Goal: Transaction & Acquisition: Purchase product/service

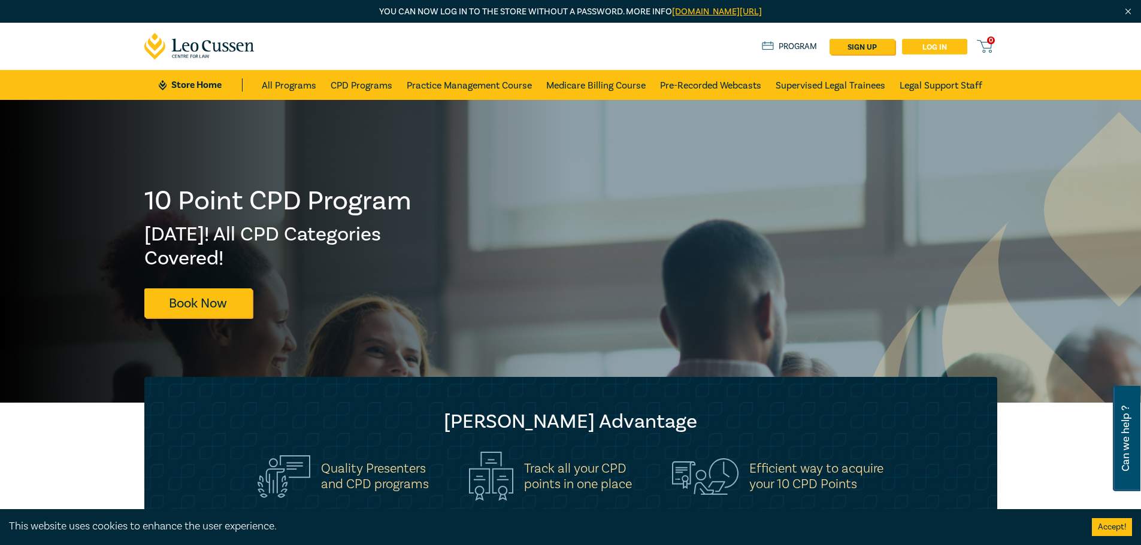
click at [920, 47] on link "Log in" at bounding box center [934, 47] width 65 height 16
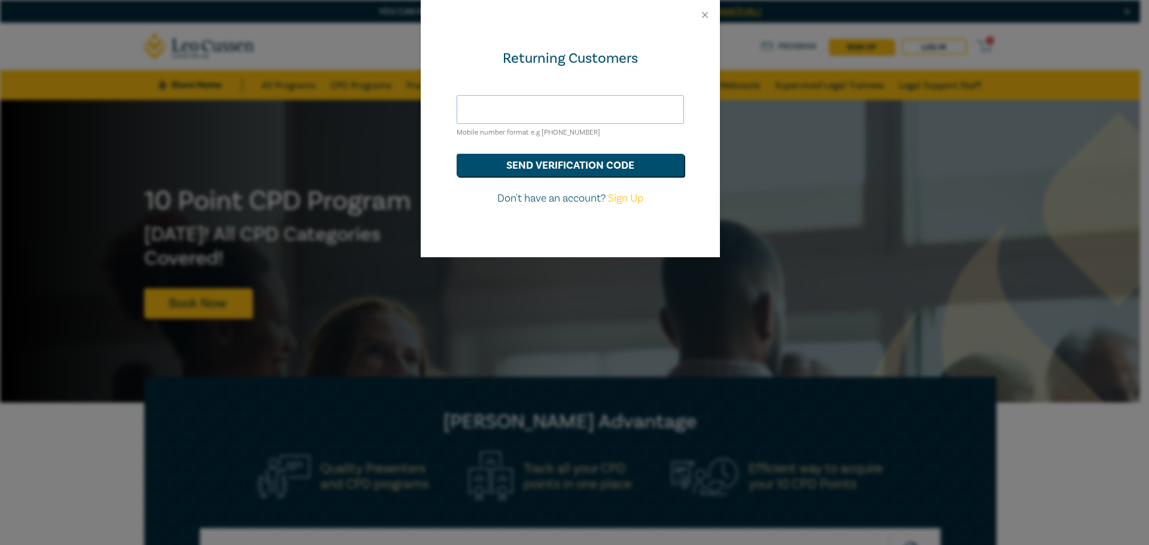
click at [562, 119] on input "text" at bounding box center [571, 109] width 228 height 29
click at [577, 82] on div "Returning Customers Mobile number format e.g +61 000000000 send verification co…" at bounding box center [570, 144] width 299 height 228
click at [563, 110] on input "text" at bounding box center [571, 109] width 228 height 29
click at [584, 168] on button "send verification code" at bounding box center [571, 165] width 228 height 23
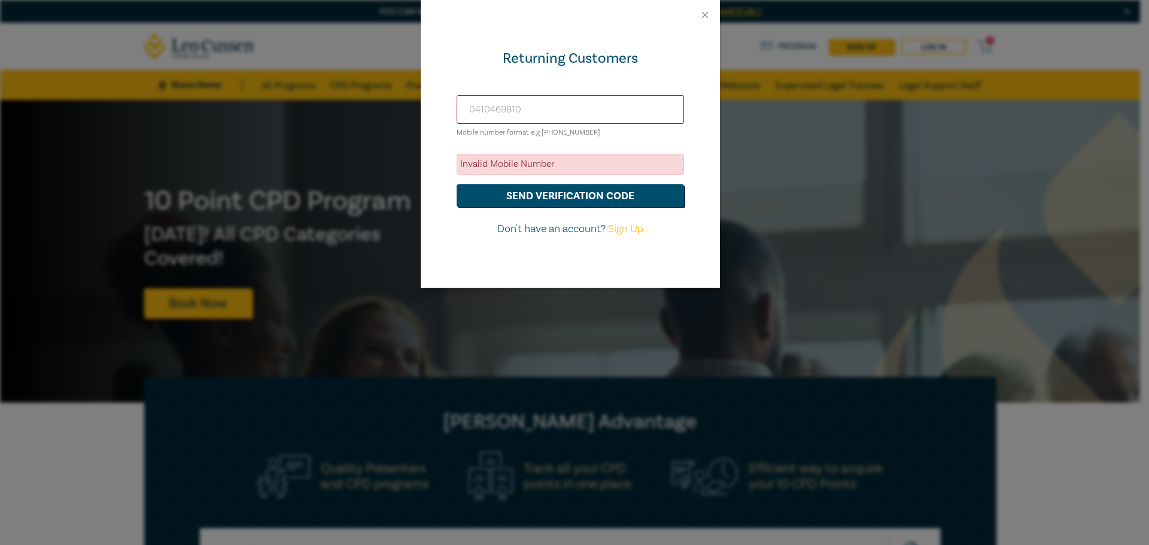
drag, startPoint x: 475, startPoint y: 109, endPoint x: 457, endPoint y: 109, distance: 17.4
click at [457, 109] on input "0410469810" at bounding box center [571, 109] width 228 height 29
type input "+61410469810"
click at [556, 200] on button "send verification code" at bounding box center [571, 195] width 228 height 23
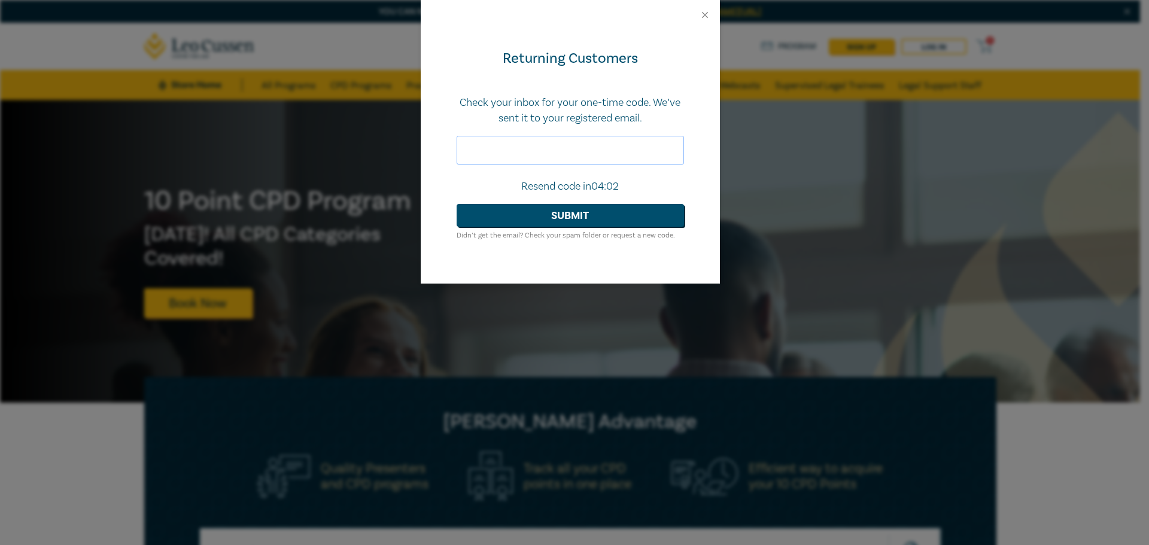
click at [491, 149] on input "text" at bounding box center [571, 150] width 228 height 29
paste input "188502"
type input "188502"
click at [580, 216] on button "Submit" at bounding box center [571, 215] width 228 height 23
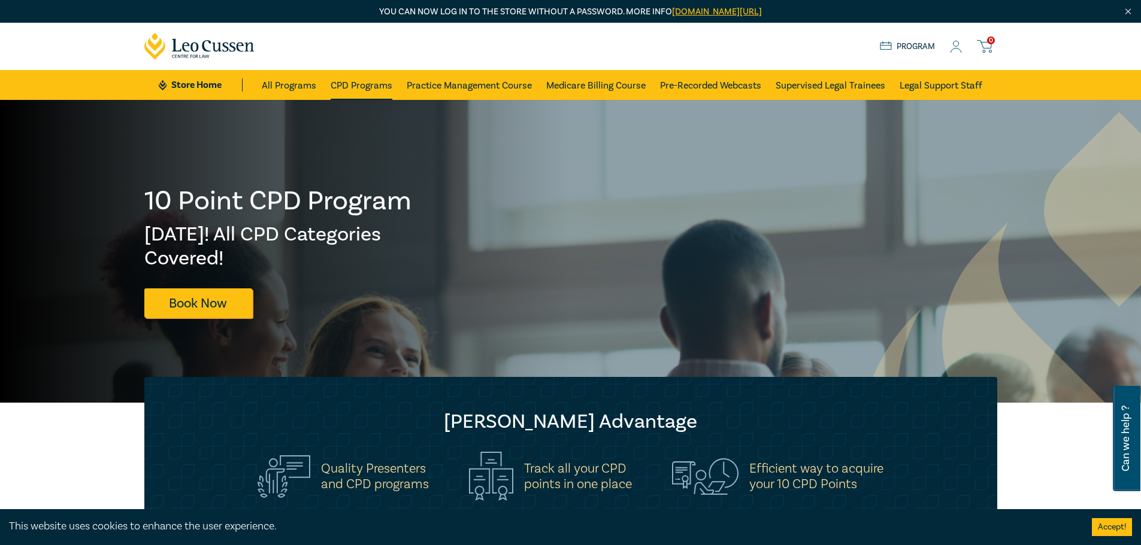
click at [368, 82] on link "CPD Programs" at bounding box center [361, 85] width 62 height 30
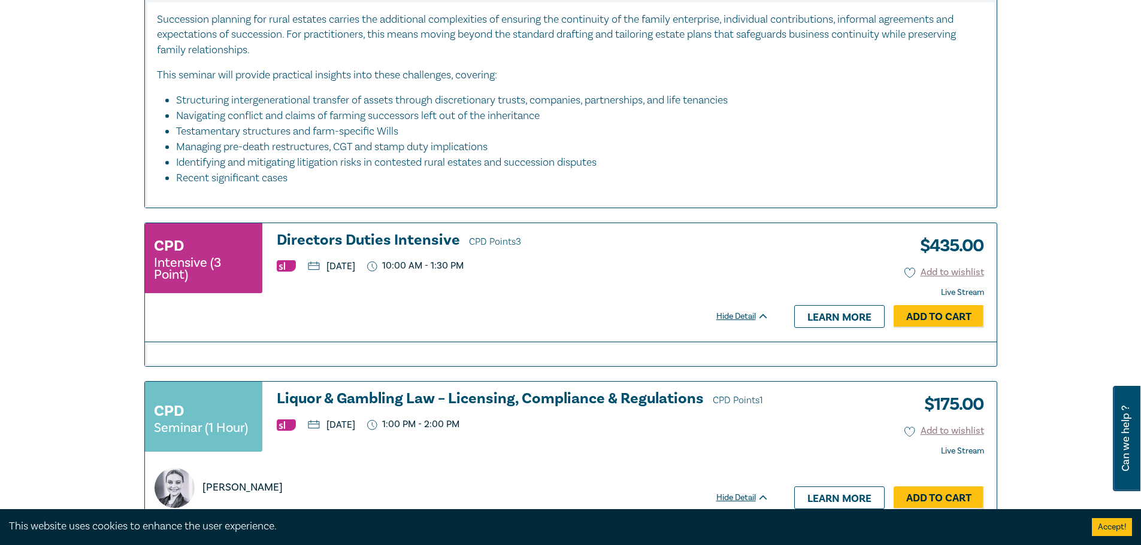
scroll to position [4071, 0]
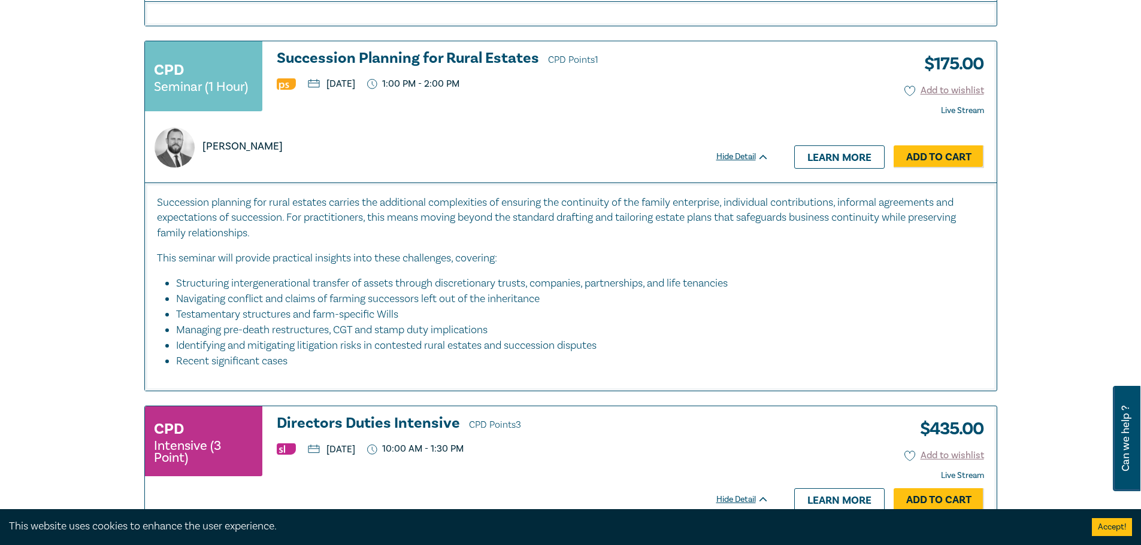
click at [401, 68] on h3 "Succession Planning for Rural Estates CPD Points 1" at bounding box center [523, 59] width 492 height 18
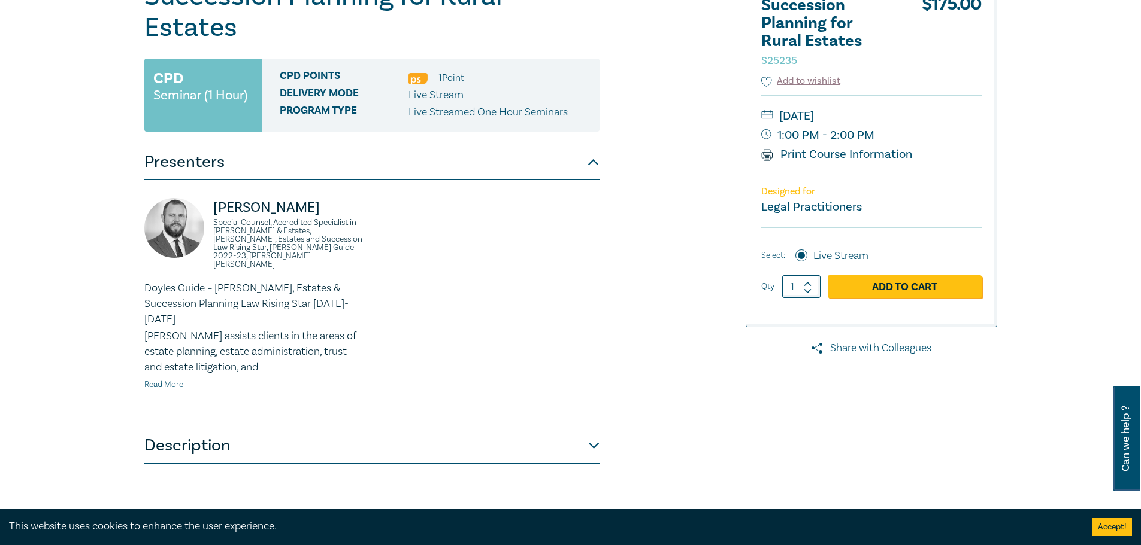
scroll to position [180, 0]
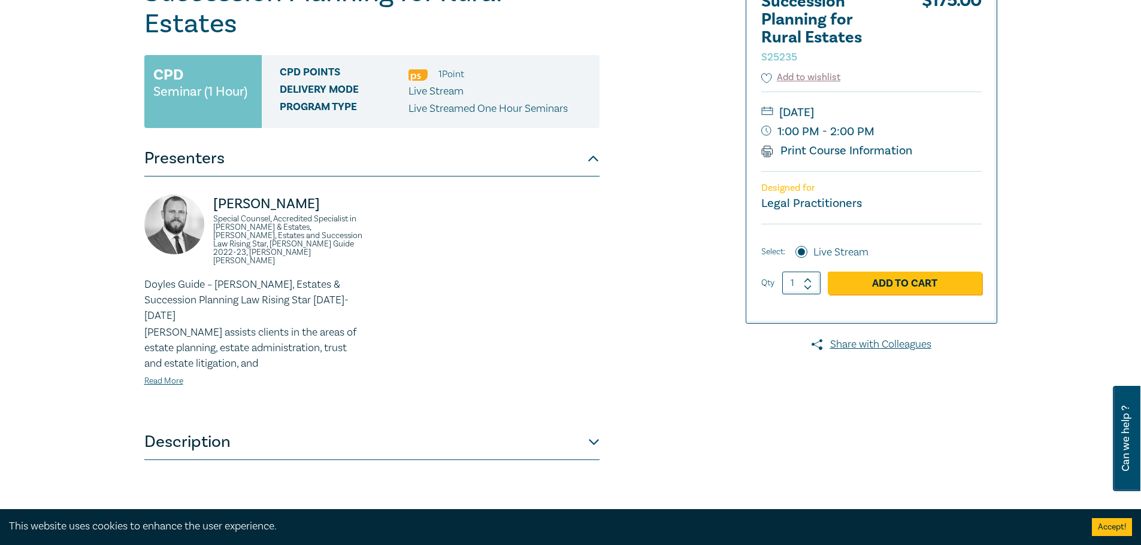
click at [253, 424] on button "Description" at bounding box center [371, 442] width 455 height 36
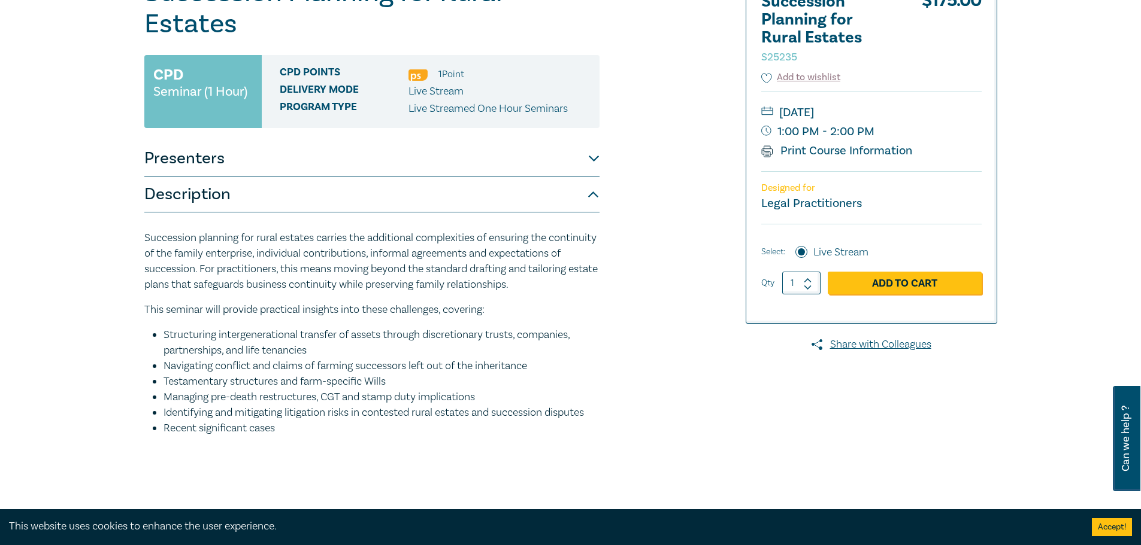
click at [268, 230] on p "Succession planning for rural estates carries the additional complexities of en…" at bounding box center [371, 261] width 455 height 62
click at [302, 230] on p "Succession planning for rural estates carries the additional complexities of en…" at bounding box center [371, 261] width 455 height 62
click at [342, 230] on p "Succession planning for rural estates carries the additional complexities of en…" at bounding box center [371, 261] width 455 height 62
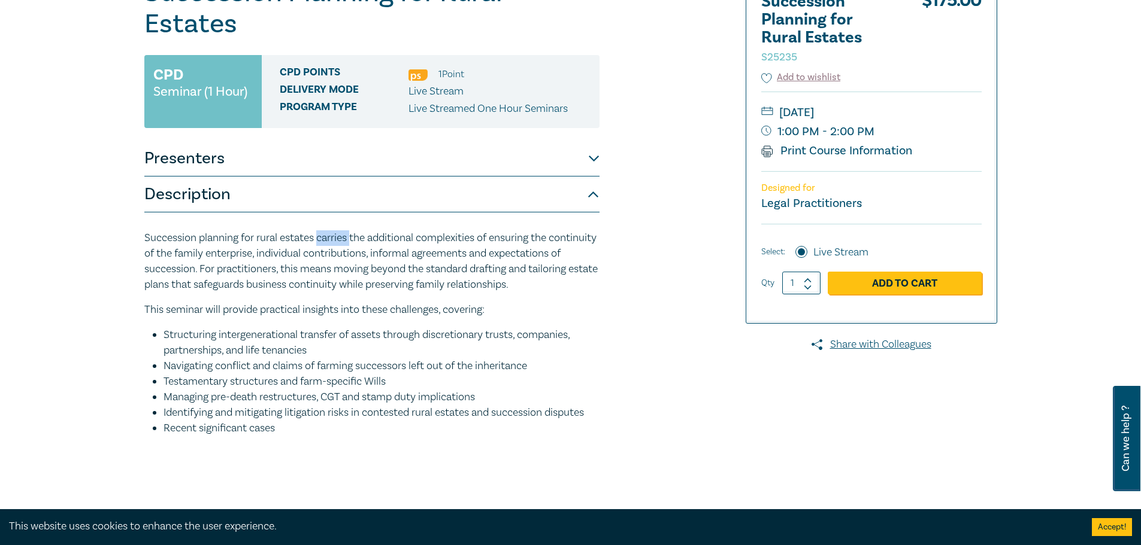
click at [342, 230] on p "Succession planning for rural estates carries the additional complexities of en…" at bounding box center [371, 261] width 455 height 62
click at [405, 230] on p "Succession planning for rural estates carries the additional complexities of en…" at bounding box center [371, 261] width 455 height 62
click at [439, 230] on p "Succession planning for rural estates carries the additional complexities of en…" at bounding box center [371, 261] width 455 height 62
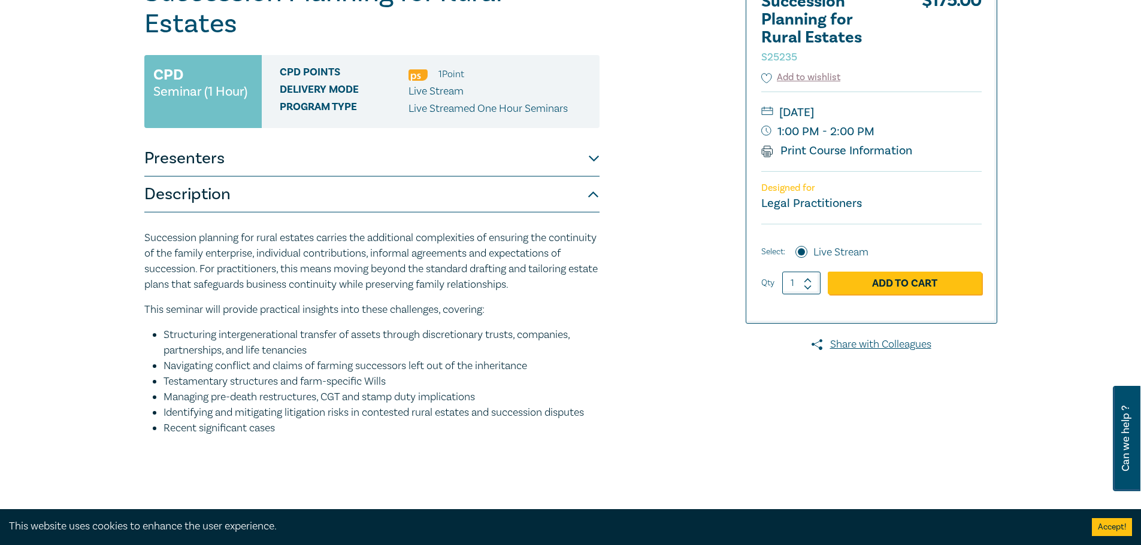
click at [190, 230] on p "Succession planning for rural estates carries the additional complexities of en…" at bounding box center [371, 261] width 455 height 62
click at [210, 230] on p "Succession planning for rural estates carries the additional complexities of en…" at bounding box center [371, 261] width 455 height 62
click at [242, 230] on p "Succession planning for rural estates carries the additional complexities of en…" at bounding box center [371, 261] width 455 height 62
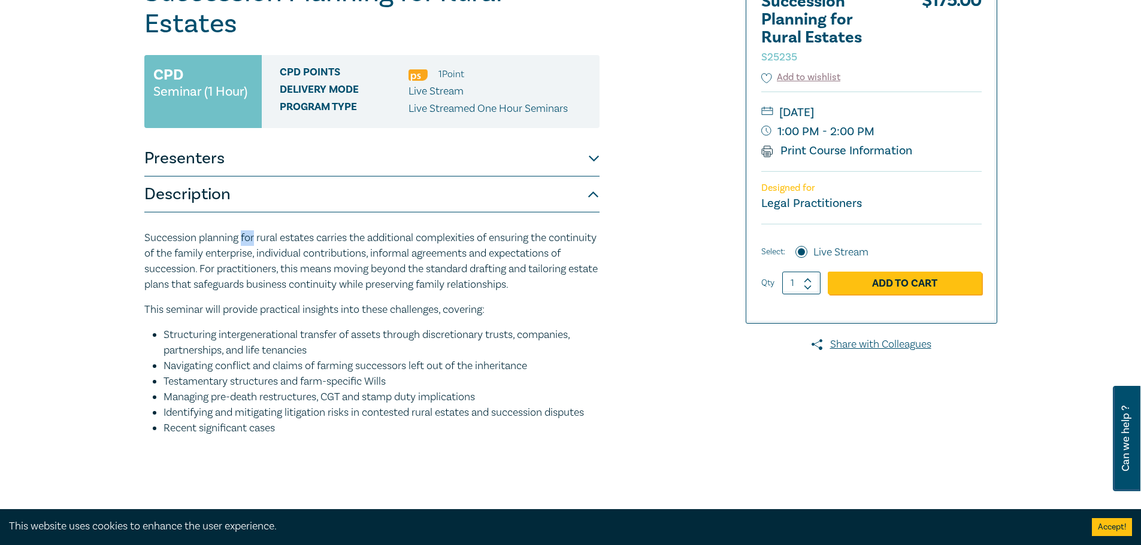
click at [244, 230] on p "Succession planning for rural estates carries the additional complexities of en…" at bounding box center [371, 261] width 455 height 62
click at [266, 230] on p "Succession planning for rural estates carries the additional complexities of en…" at bounding box center [371, 261] width 455 height 62
click at [246, 141] on button "Presenters" at bounding box center [371, 159] width 455 height 36
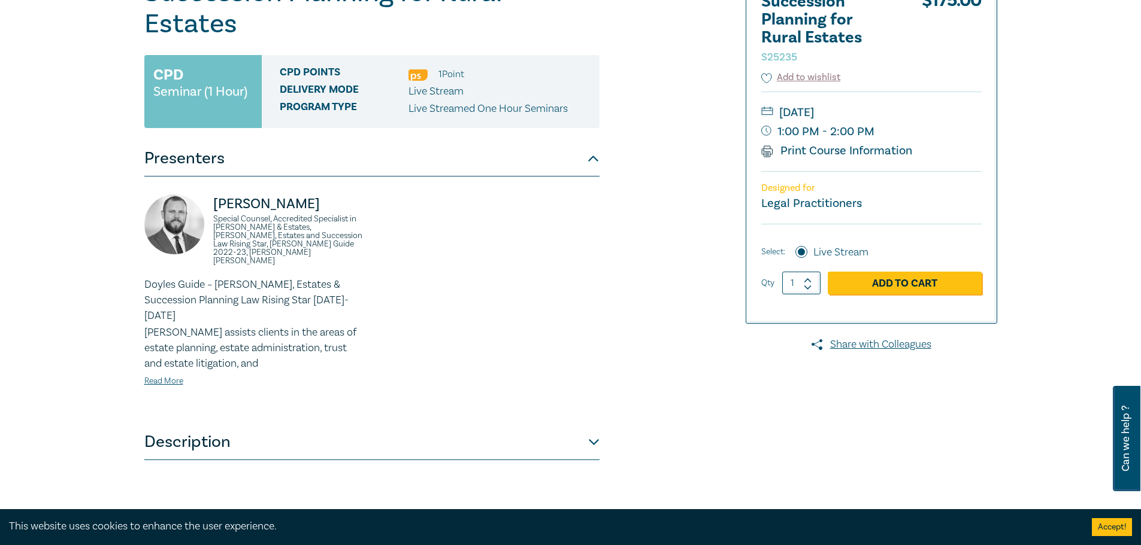
click at [248, 424] on button "Description" at bounding box center [371, 442] width 455 height 36
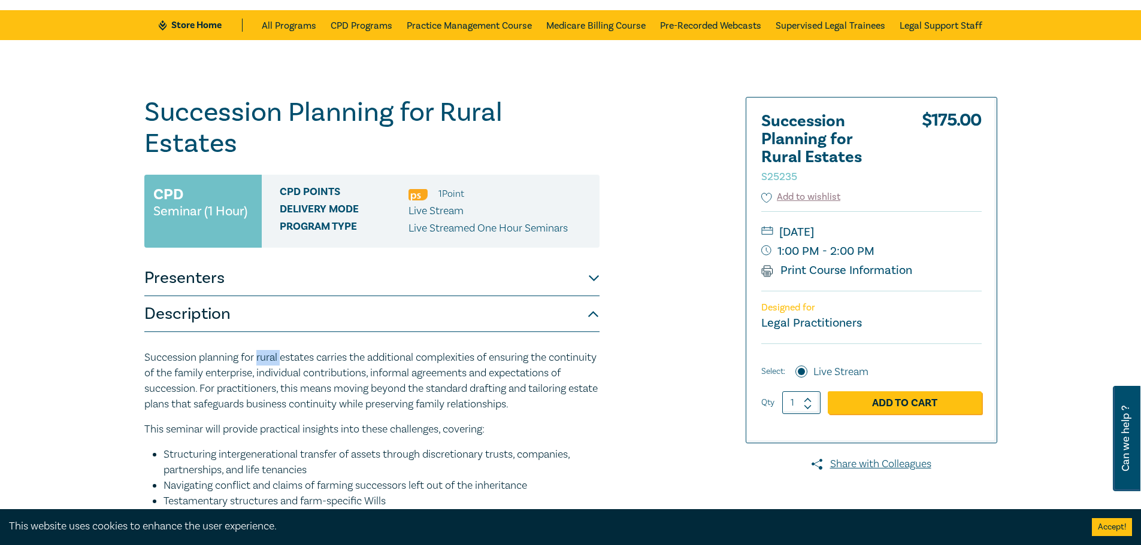
scroll to position [120, 0]
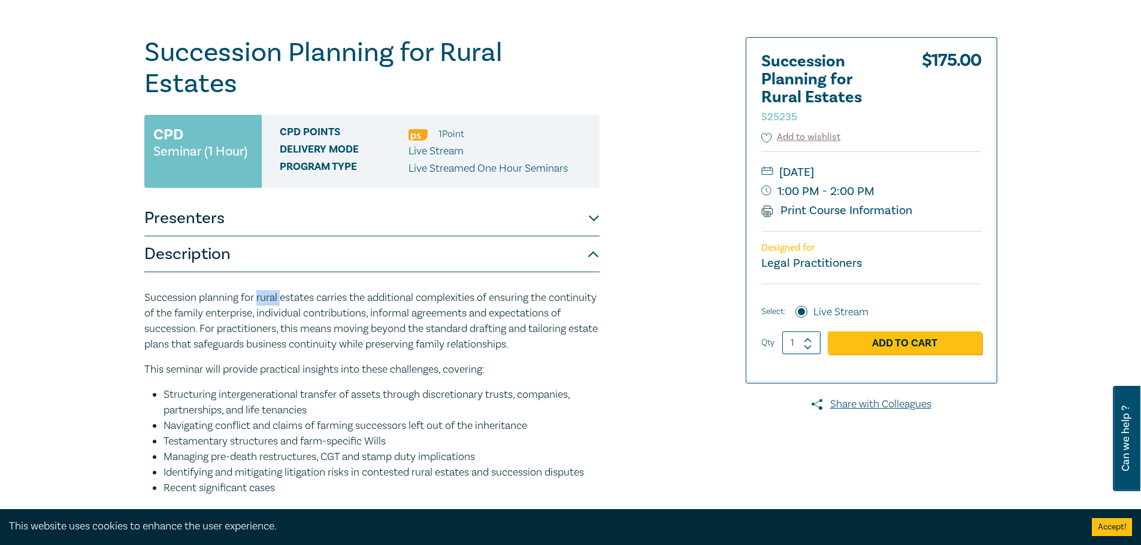
click at [339, 201] on button "Presenters" at bounding box center [371, 219] width 455 height 36
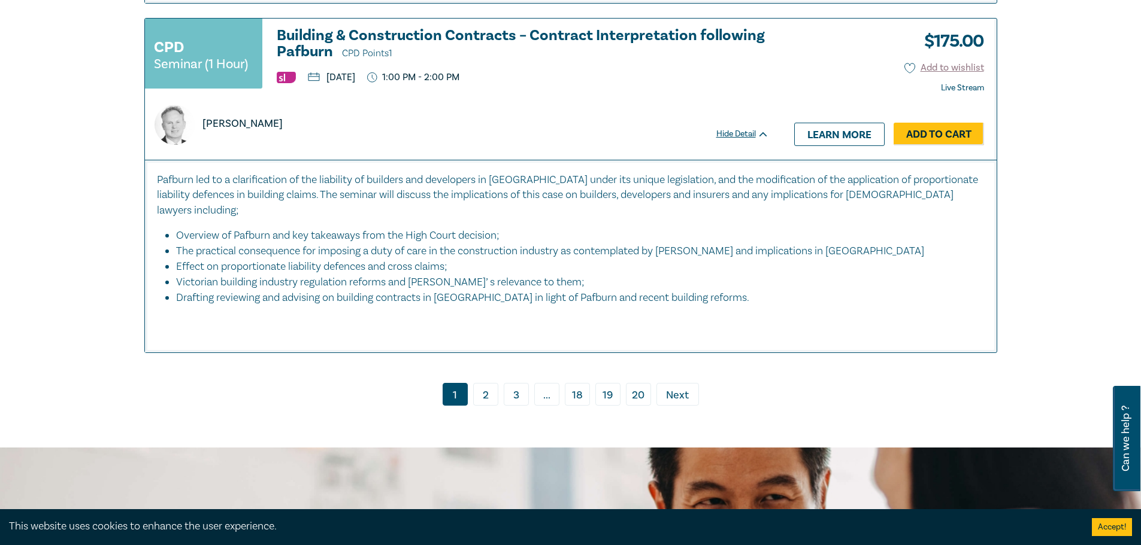
scroll to position [5173, 0]
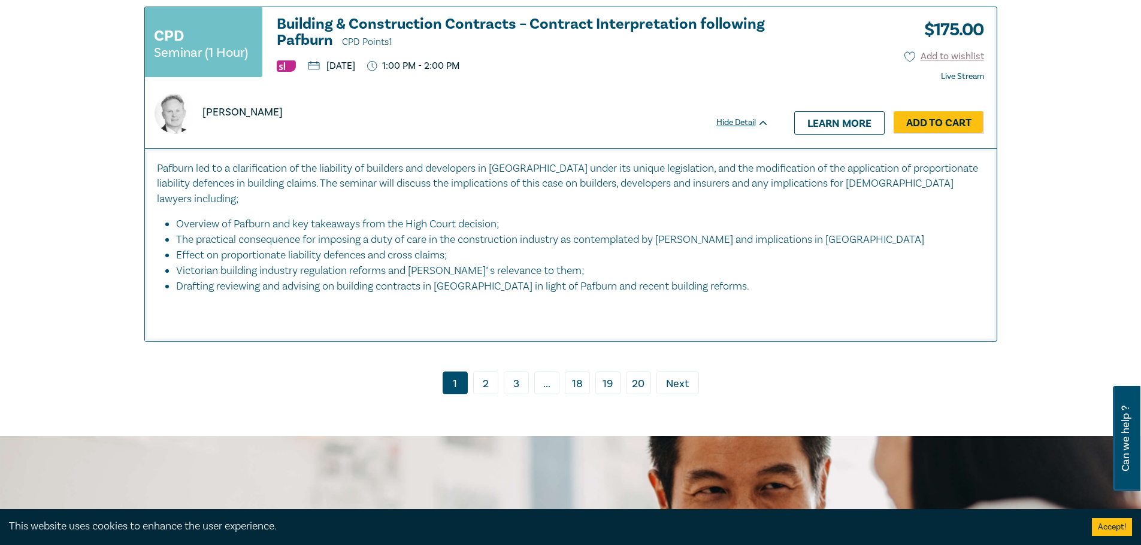
click at [483, 391] on link "2" at bounding box center [485, 383] width 25 height 23
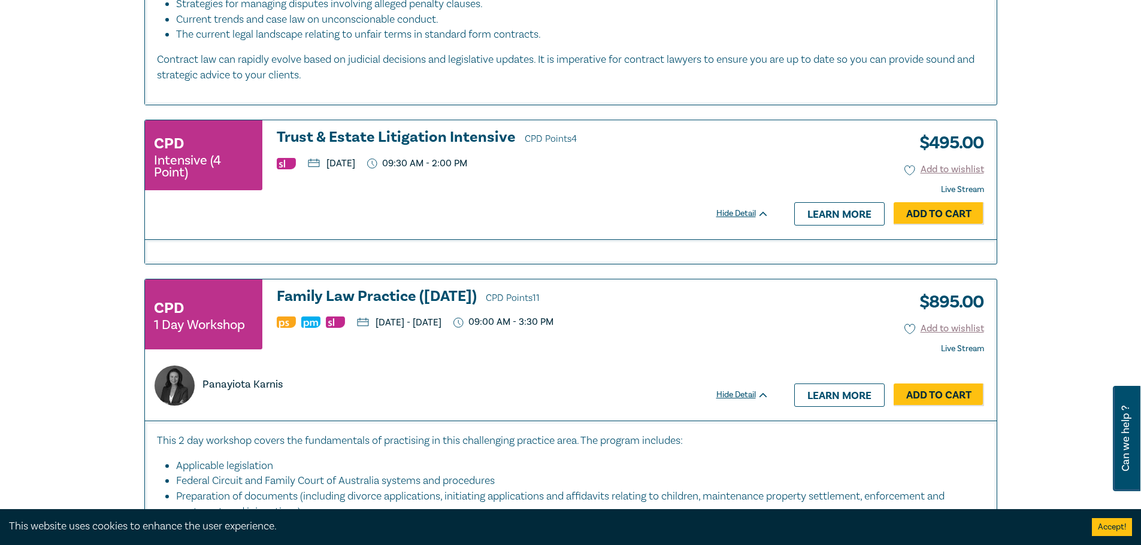
scroll to position [2215, 0]
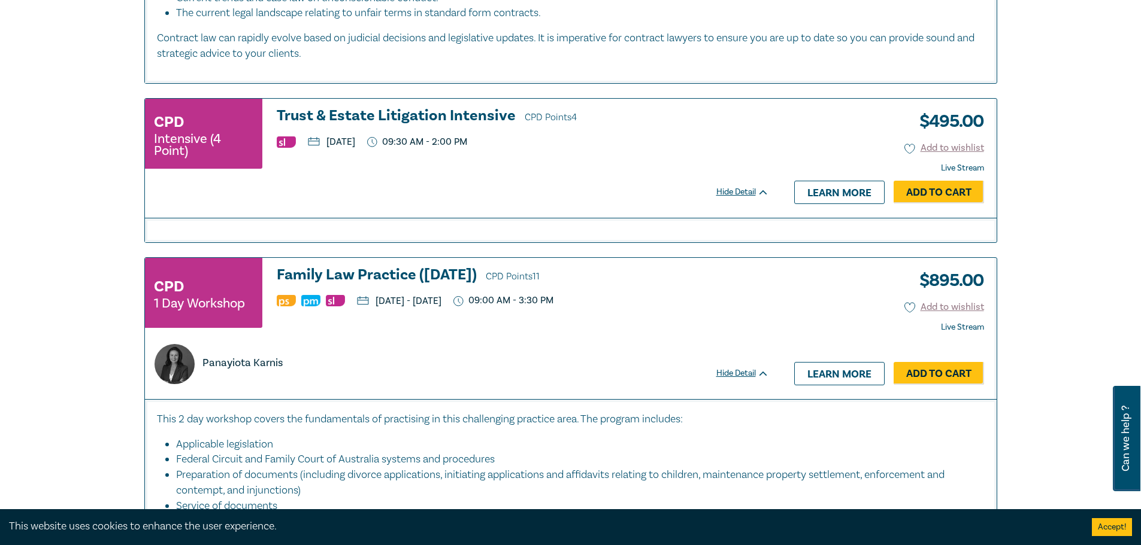
click at [370, 113] on h3 "Trust & Estate Litigation Intensive CPD Points 4" at bounding box center [523, 117] width 492 height 18
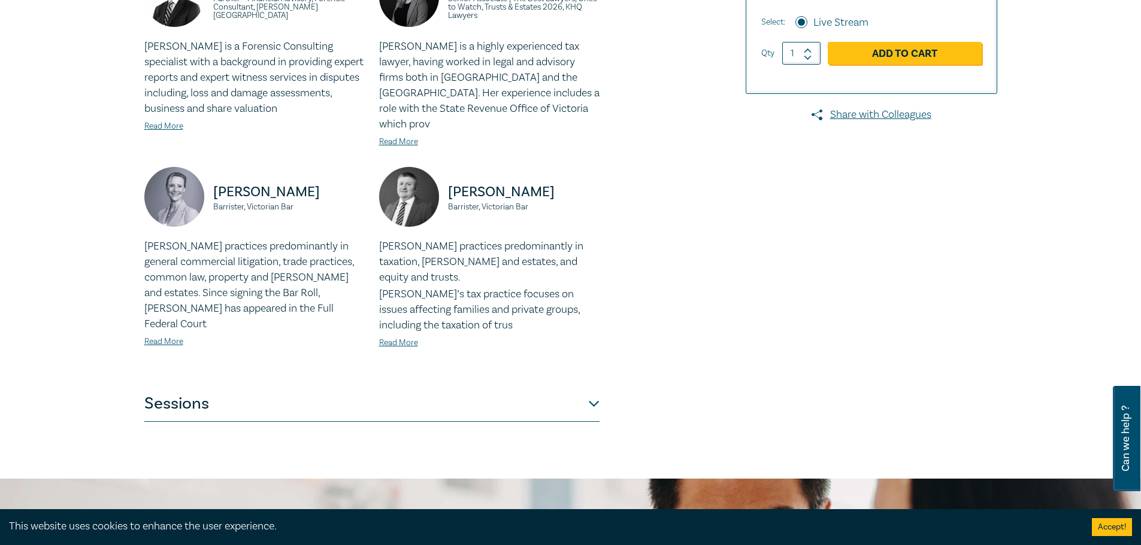
scroll to position [419, 0]
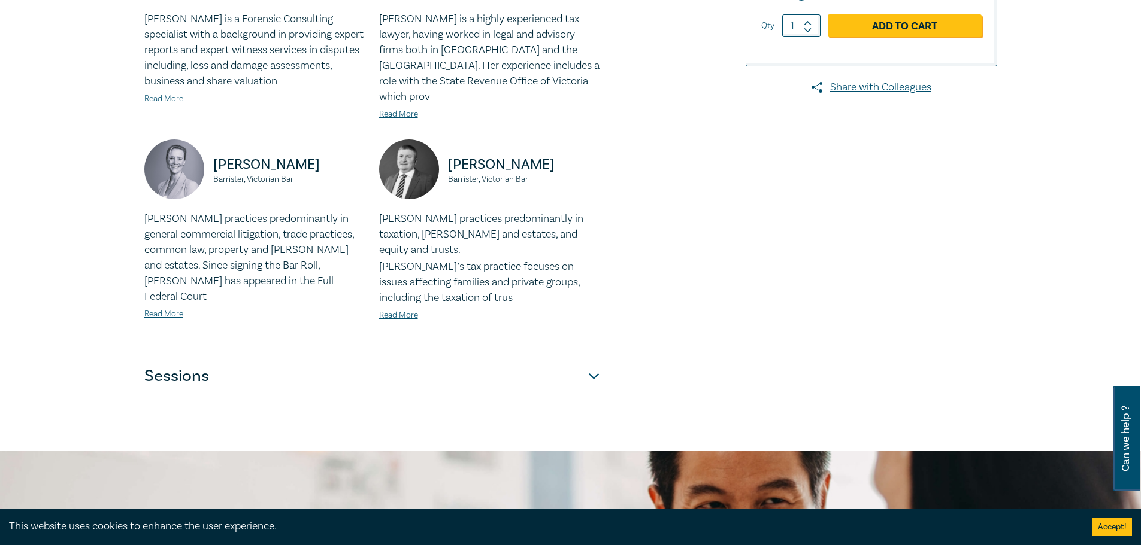
click at [202, 359] on button "Sessions" at bounding box center [371, 377] width 455 height 36
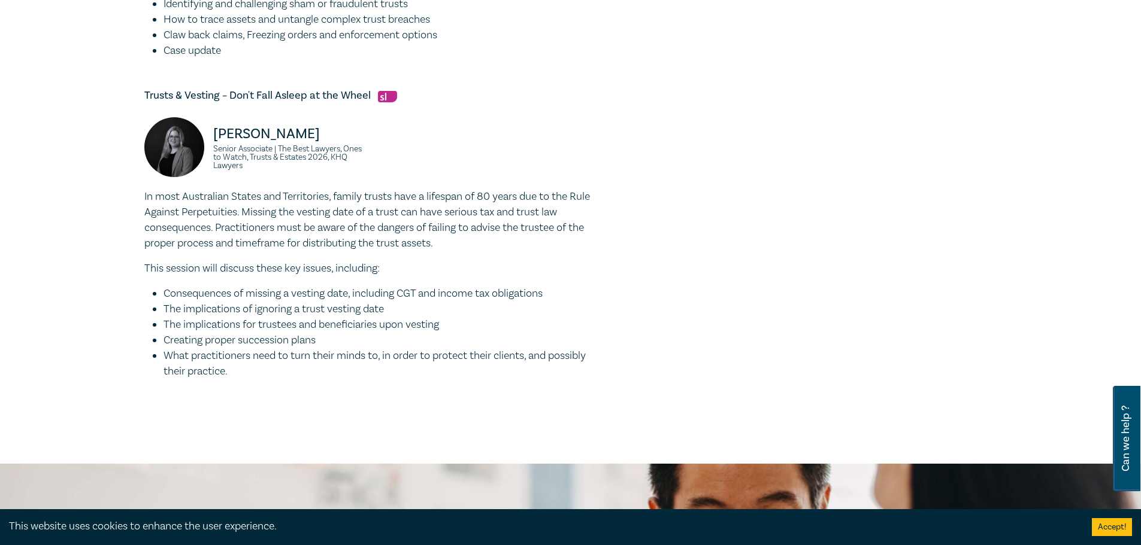
scroll to position [1197, 0]
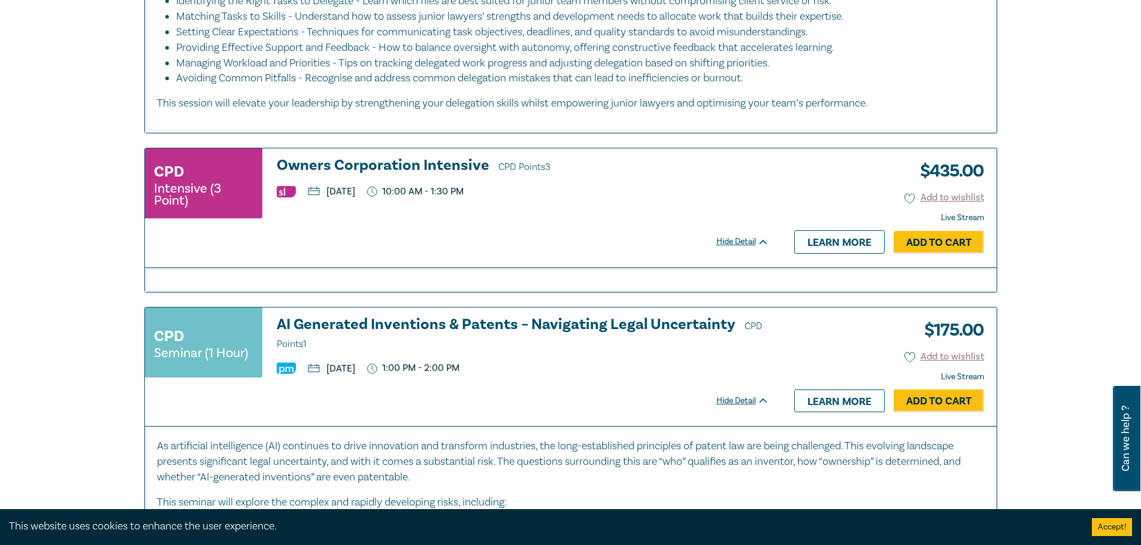
scroll to position [1247, 0]
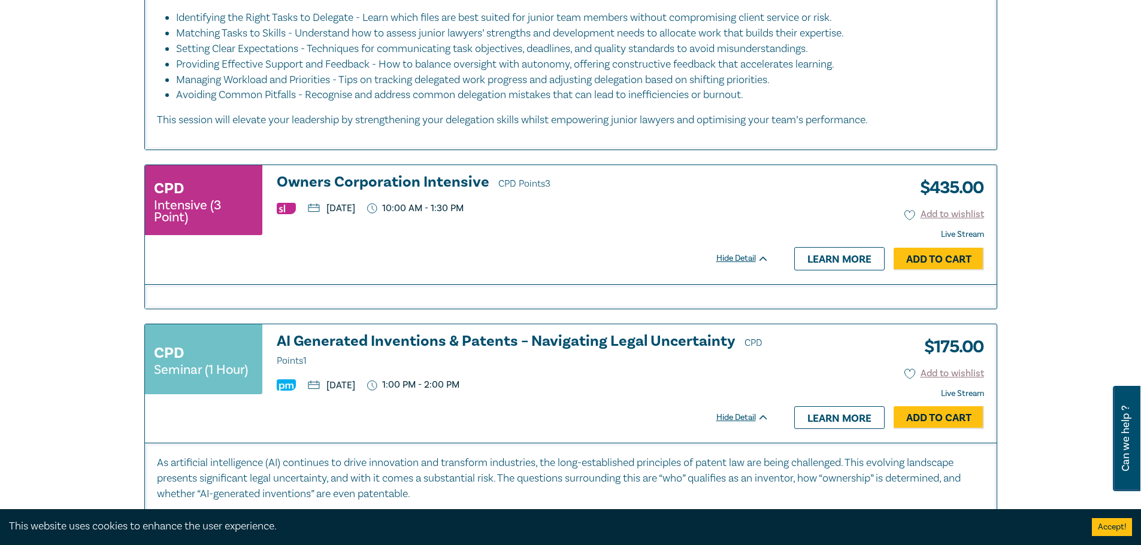
click at [372, 181] on h3 "Owners Corporation Intensive CPD Points 3" at bounding box center [523, 183] width 492 height 18
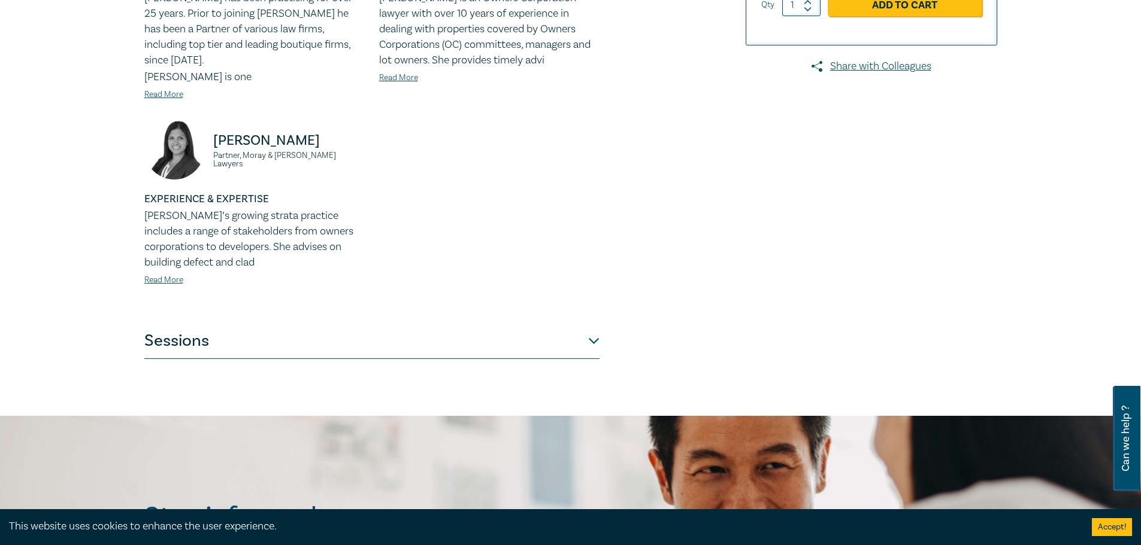
scroll to position [479, 0]
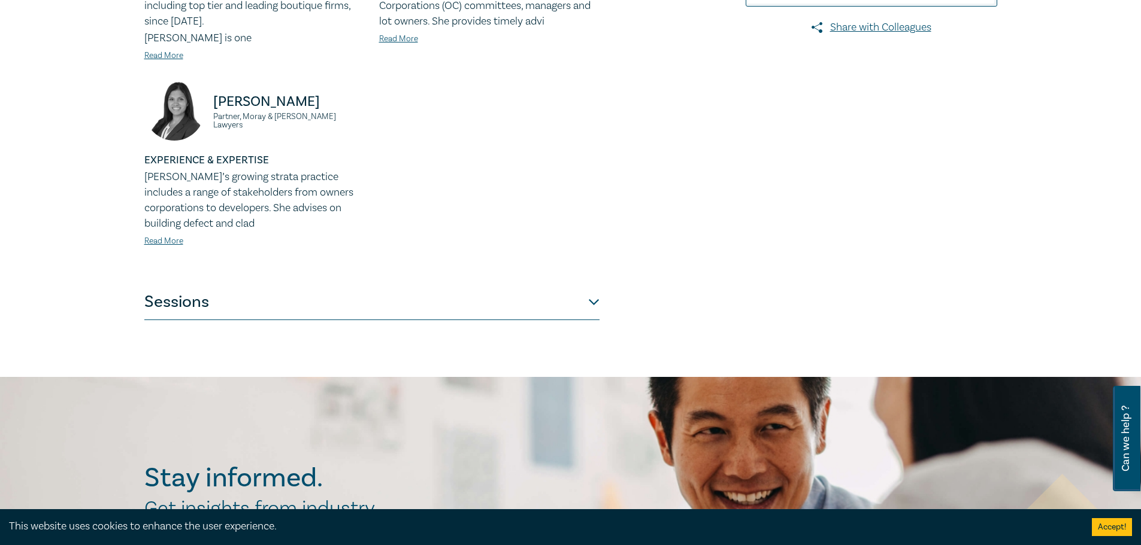
click at [244, 287] on button "Sessions" at bounding box center [371, 302] width 455 height 36
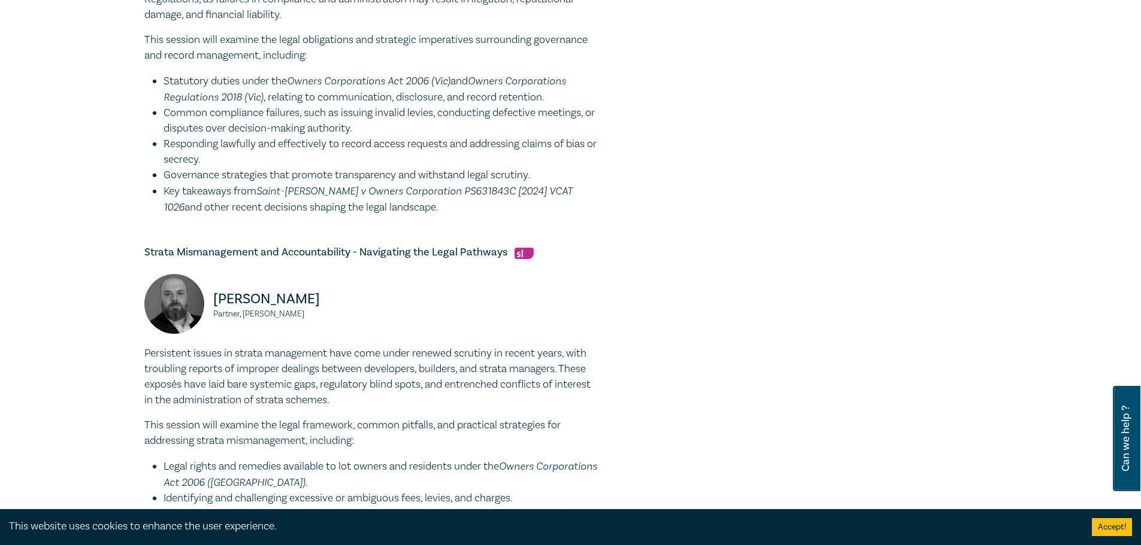
scroll to position [659, 0]
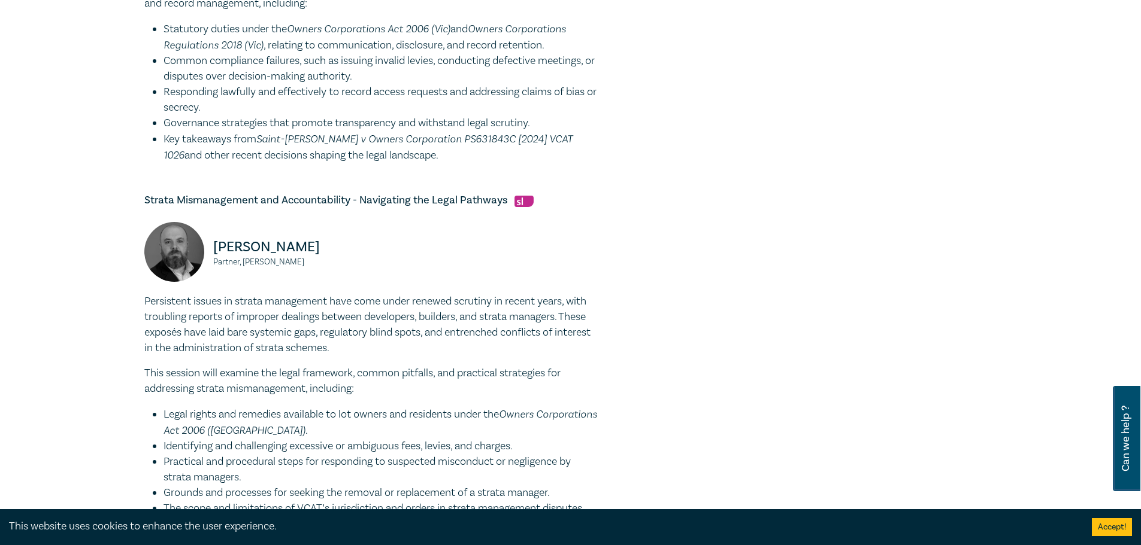
click at [245, 262] on small "Partner, Chambers Russell Lawyers" at bounding box center [288, 262] width 151 height 8
drag, startPoint x: 245, startPoint y: 261, endPoint x: 349, endPoint y: 264, distance: 103.6
click at [349, 264] on small "Partner, Chambers Russell Lawyers" at bounding box center [288, 262] width 151 height 8
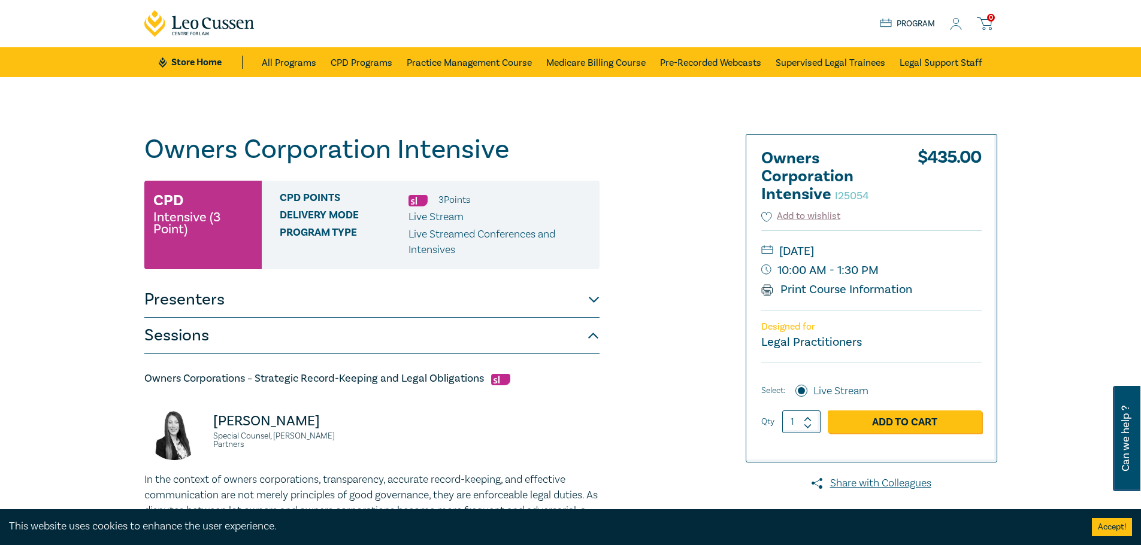
scroll to position [0, 0]
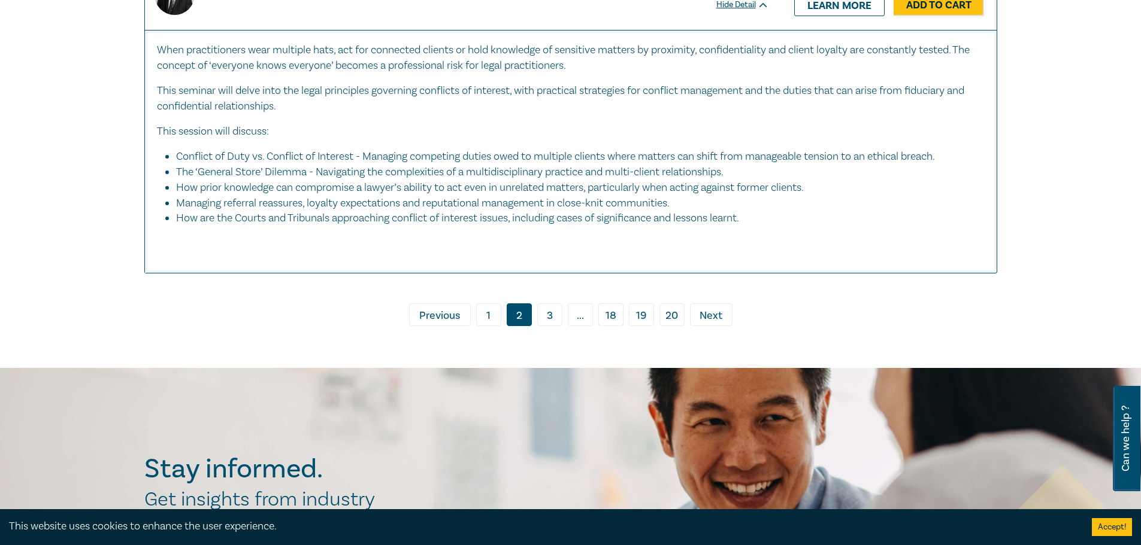
scroll to position [5697, 0]
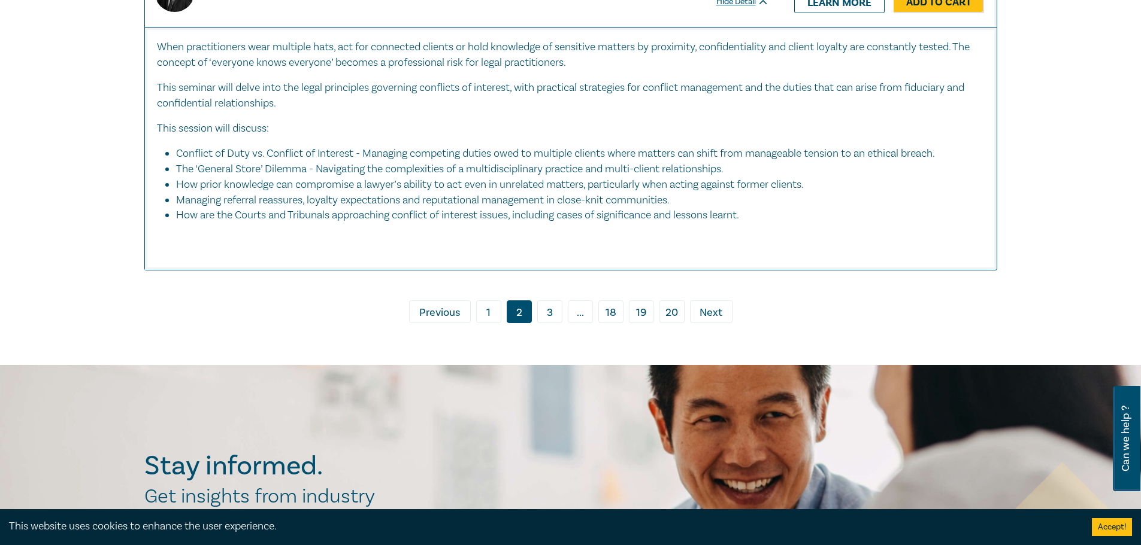
click at [550, 323] on link "3" at bounding box center [549, 312] width 25 height 23
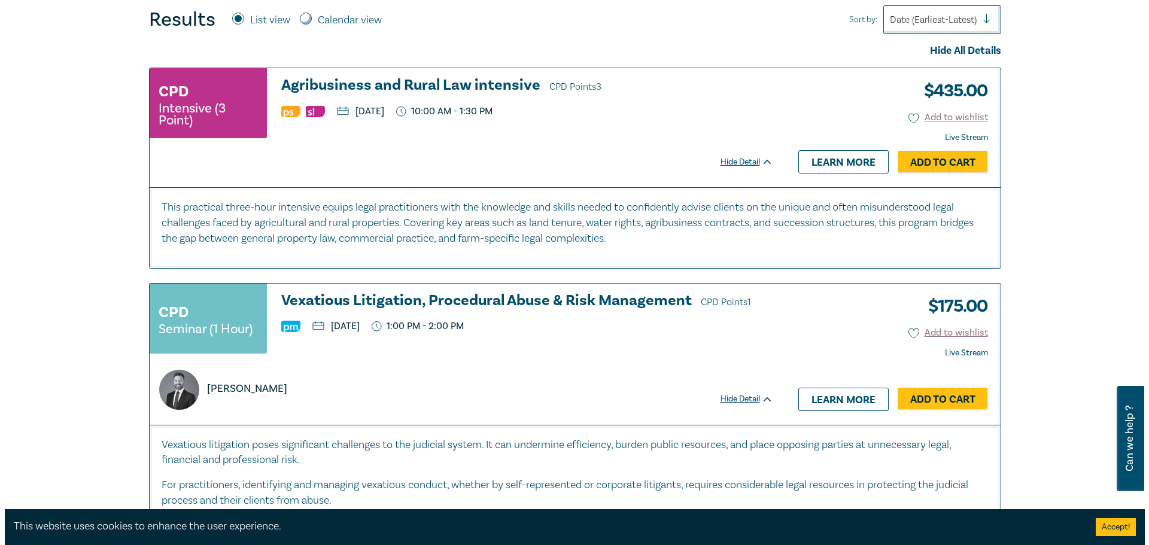
scroll to position [479, 0]
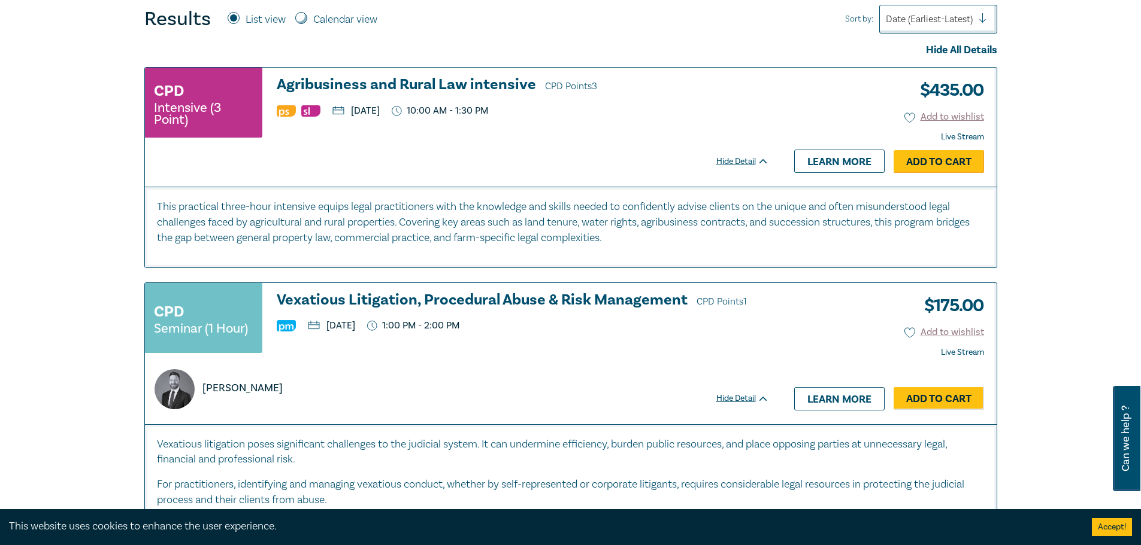
click at [942, 166] on link "Add to Cart" at bounding box center [938, 161] width 90 height 23
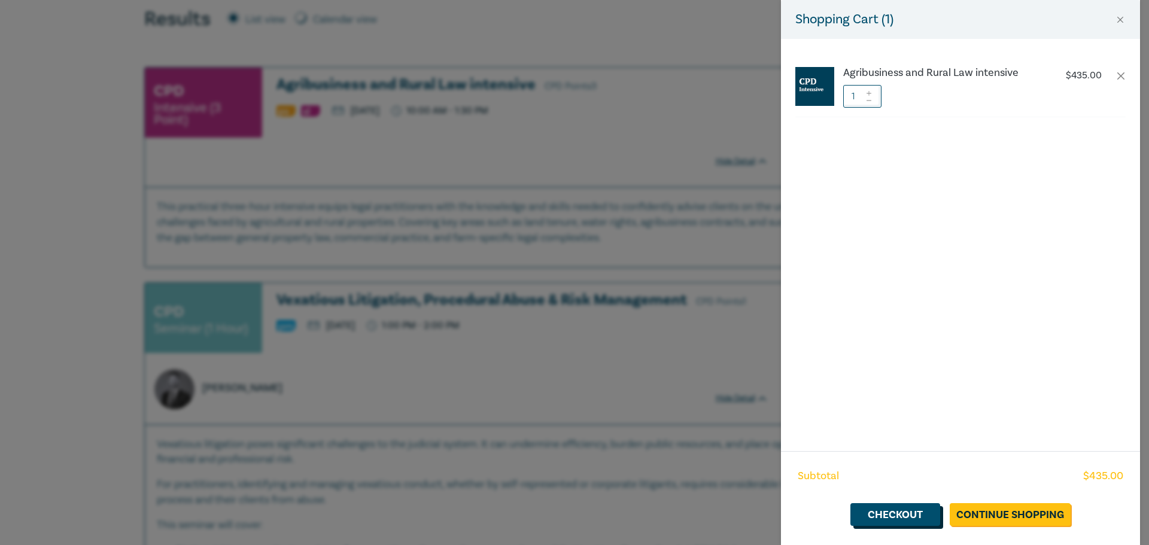
click at [890, 511] on link "Checkout" at bounding box center [896, 515] width 90 height 23
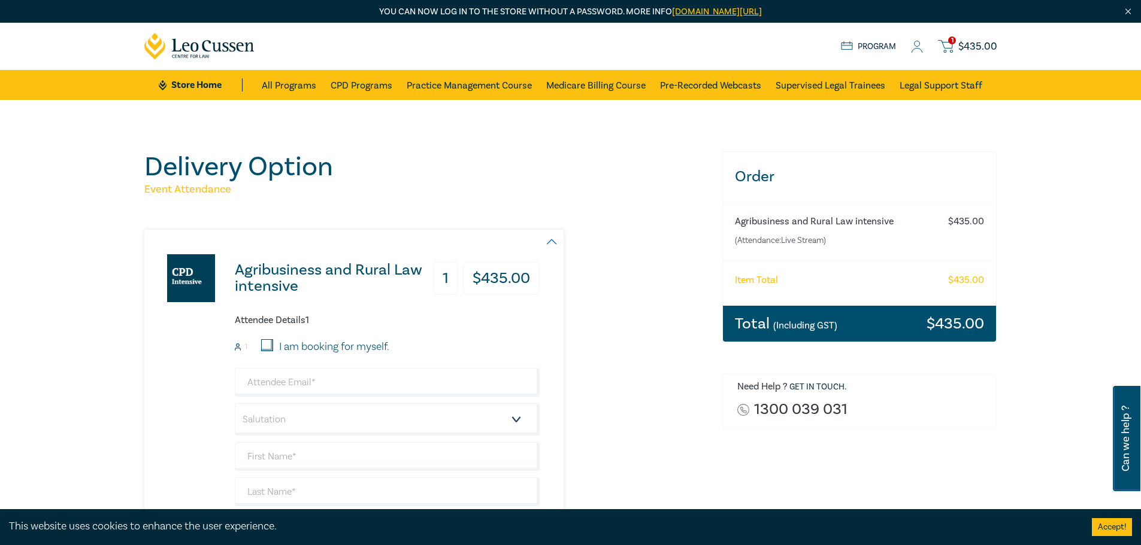
click at [270, 341] on input "I am booking for myself." at bounding box center [267, 345] width 12 height 12
checkbox input "true"
type input "bvohaire@gmail.com"
type input "Brendan"
type input "O'Haire"
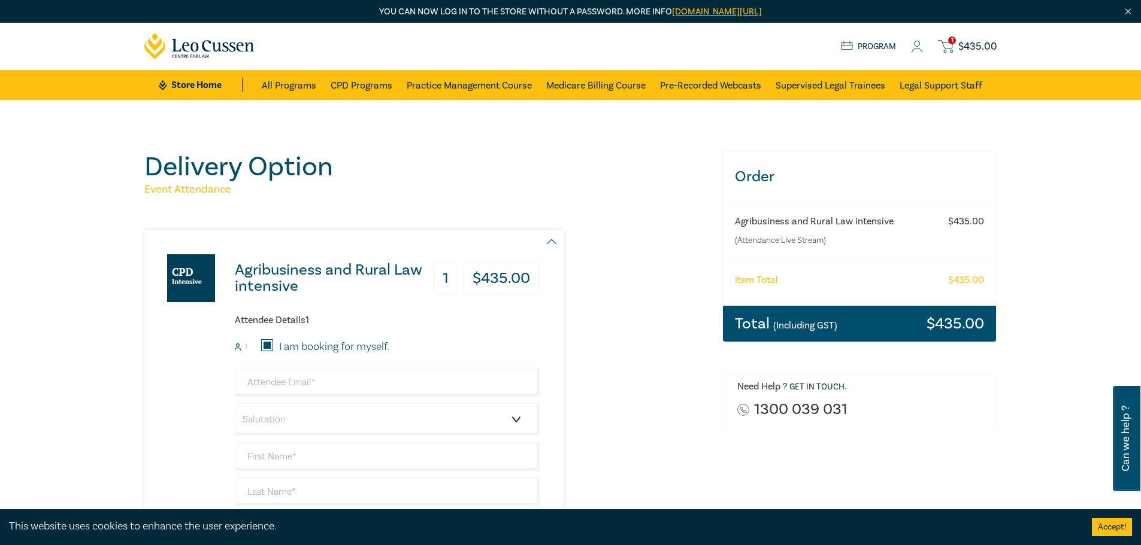
type input "410469810"
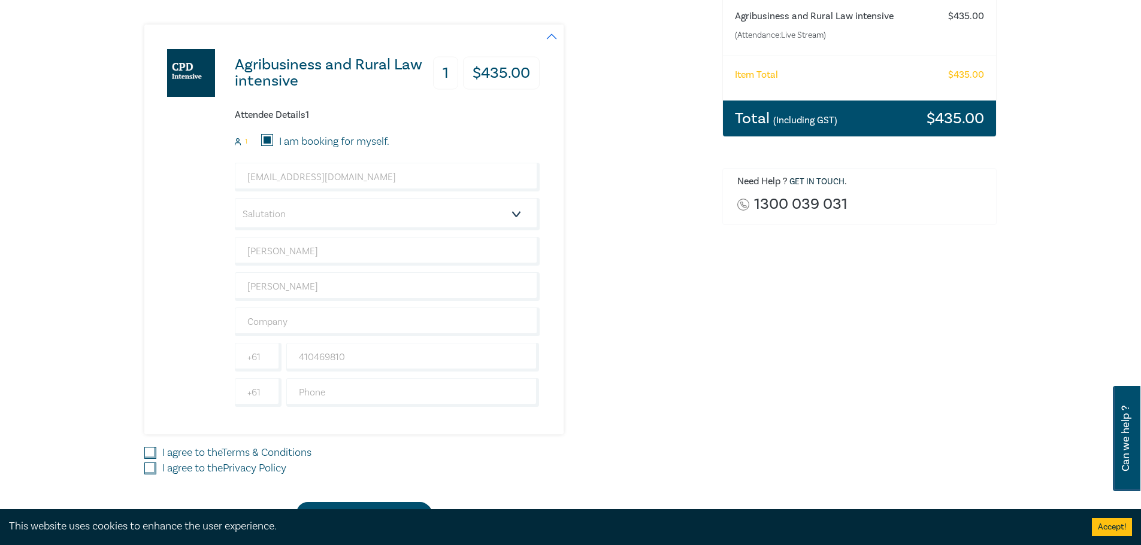
scroll to position [239, 0]
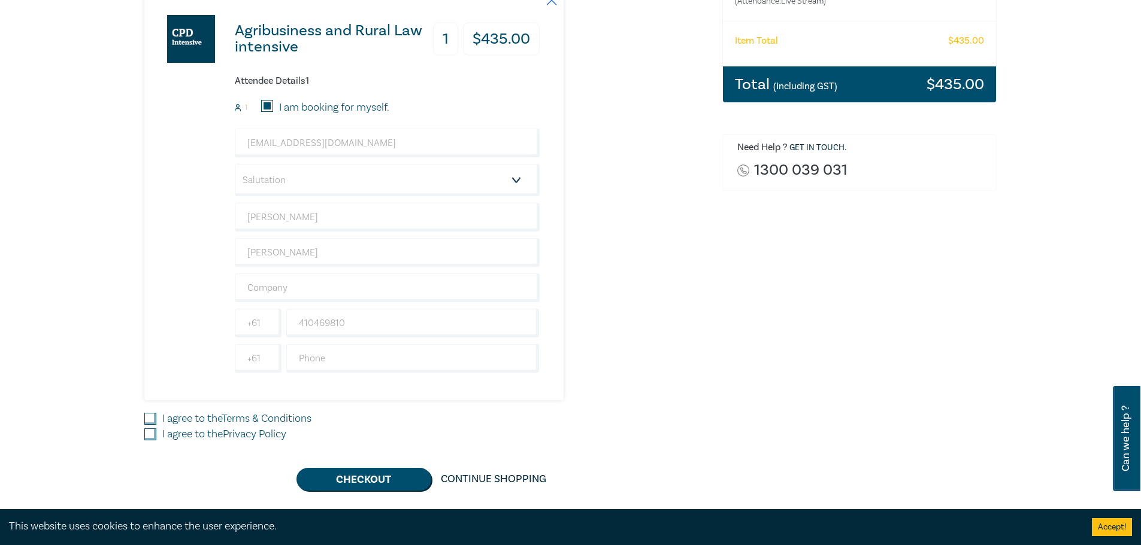
click at [150, 415] on input "I agree to the Terms & Conditions" at bounding box center [150, 419] width 12 height 12
checkbox input "true"
click at [147, 440] on input "I agree to the Privacy Policy" at bounding box center [150, 435] width 12 height 12
checkbox input "true"
click at [368, 474] on button "Checkout" at bounding box center [363, 479] width 135 height 23
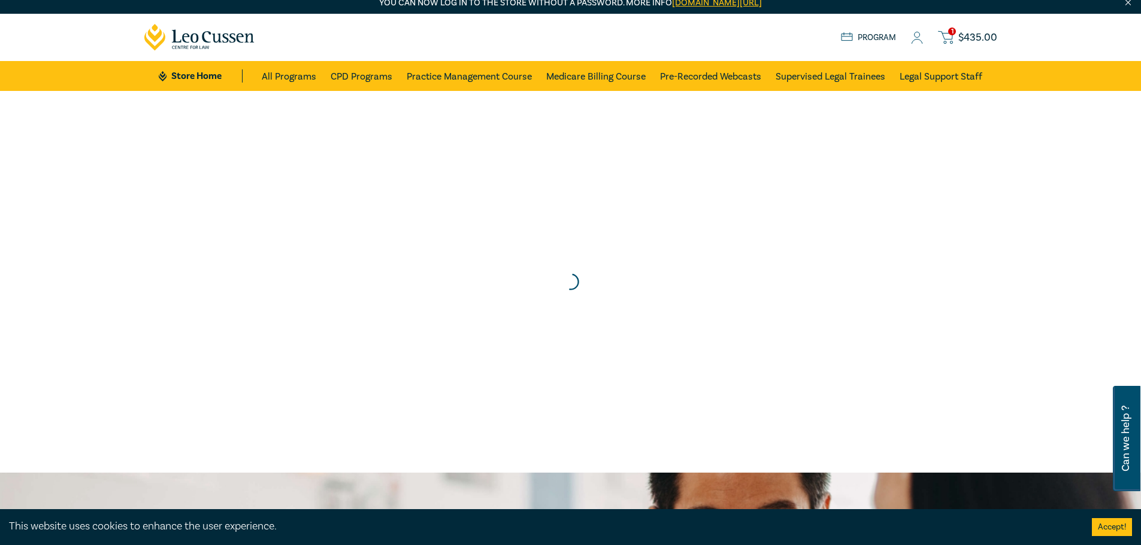
scroll to position [0, 0]
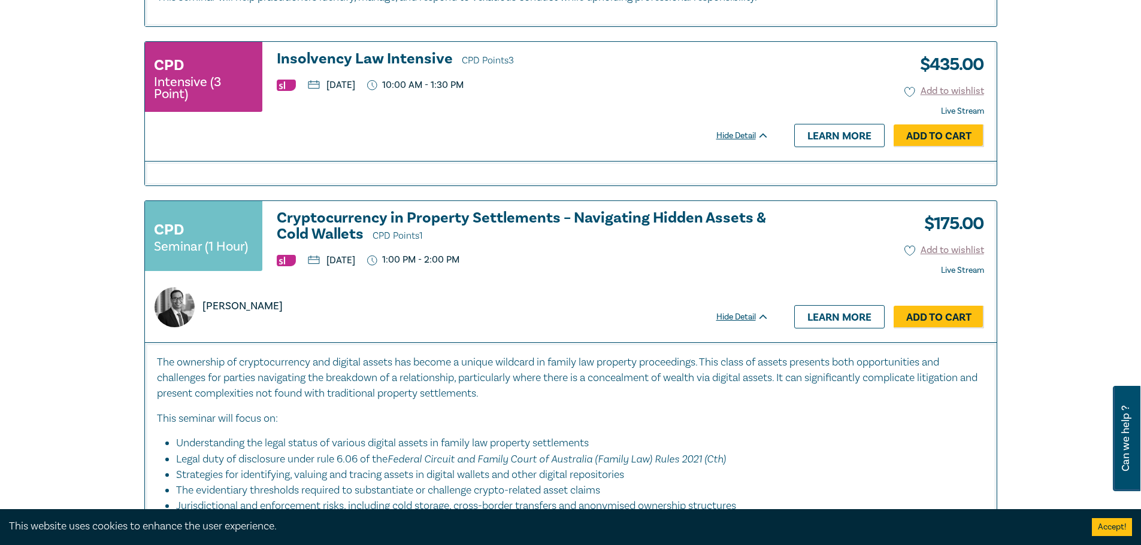
scroll to position [1138, 0]
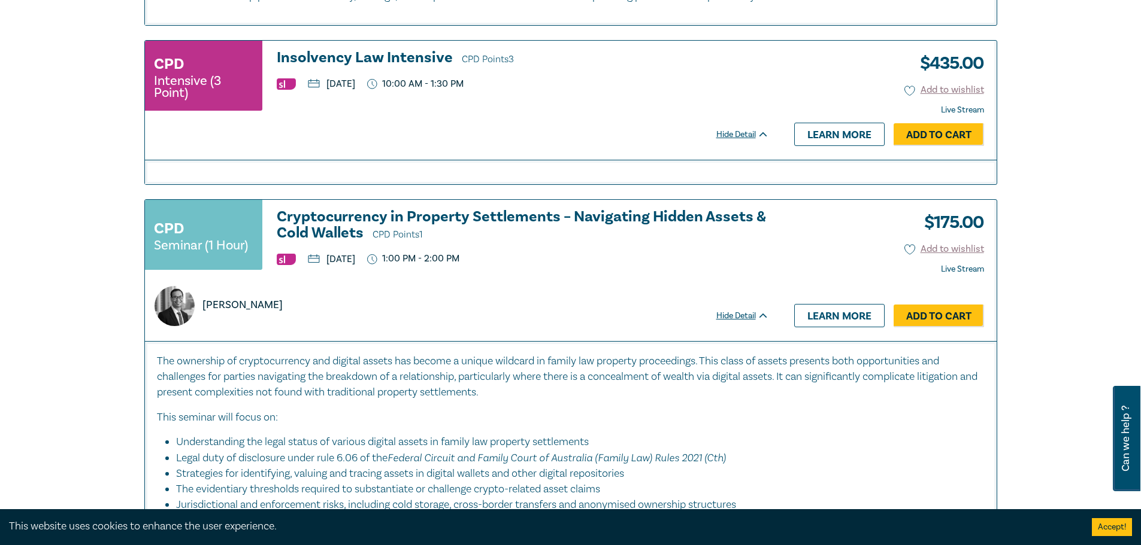
click at [377, 57] on h3 "Insolvency Law Intensive CPD Points 3" at bounding box center [523, 59] width 492 height 18
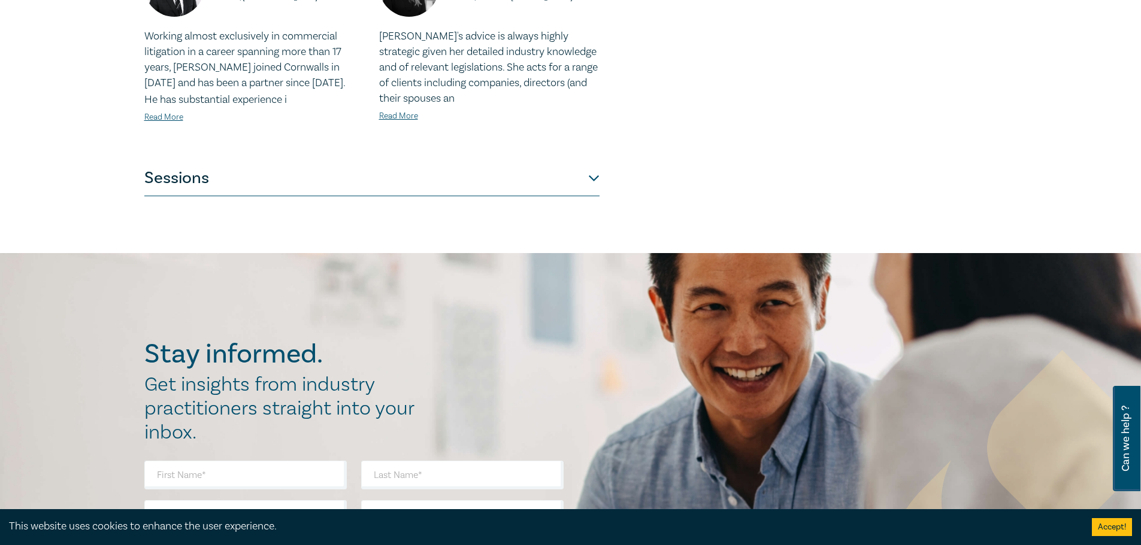
scroll to position [599, 0]
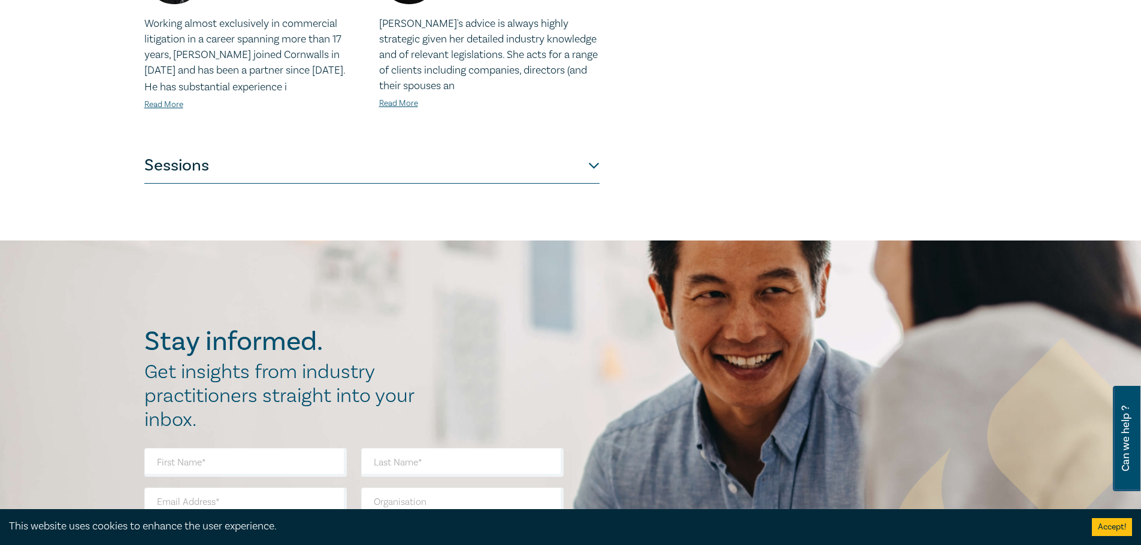
click at [233, 177] on button "Sessions" at bounding box center [371, 166] width 455 height 36
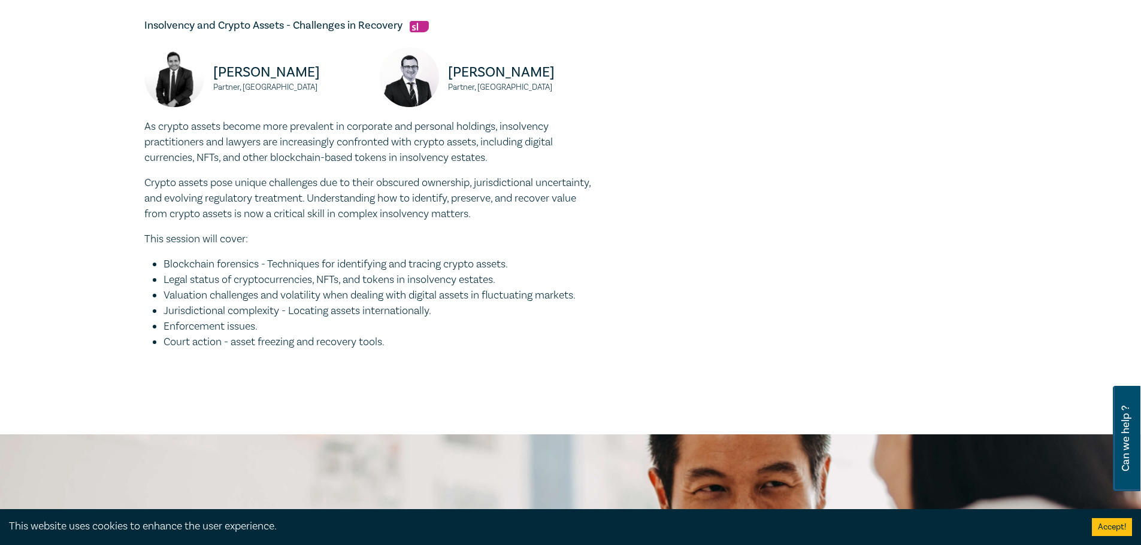
scroll to position [1317, 0]
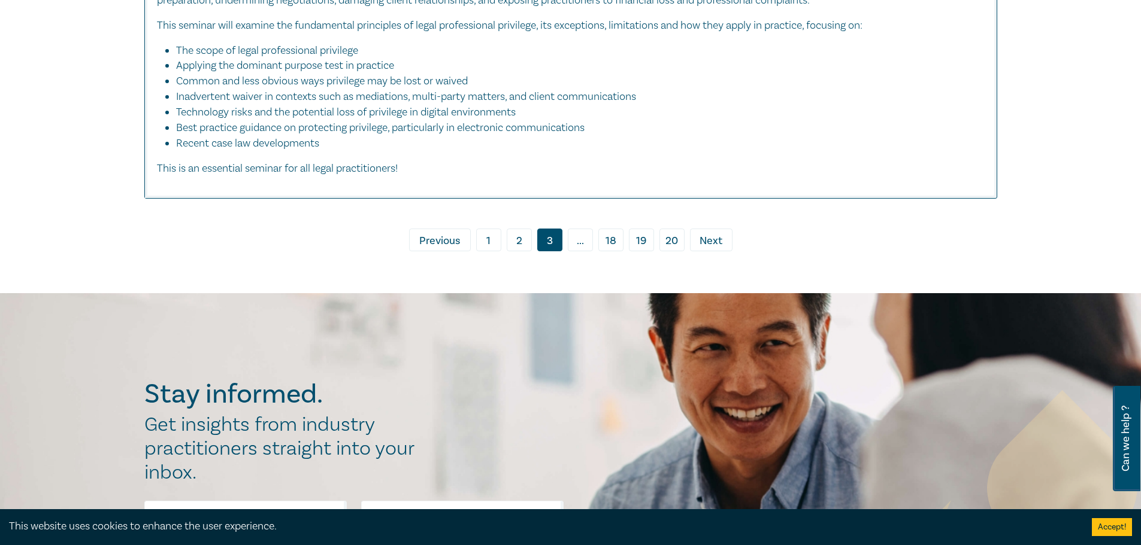
scroll to position [4909, 0]
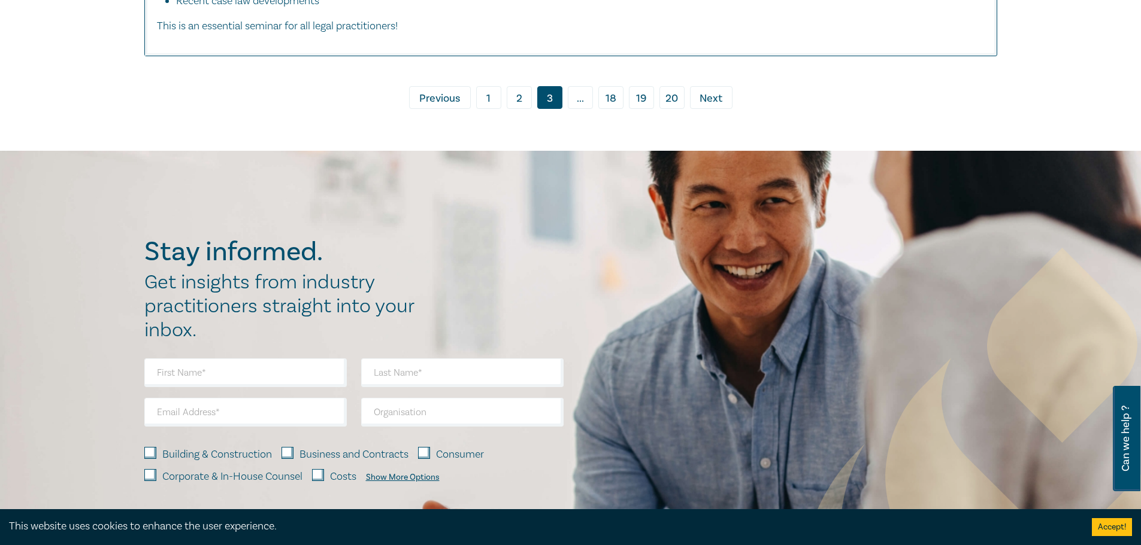
click at [721, 107] on span "Next" at bounding box center [710, 99] width 23 height 16
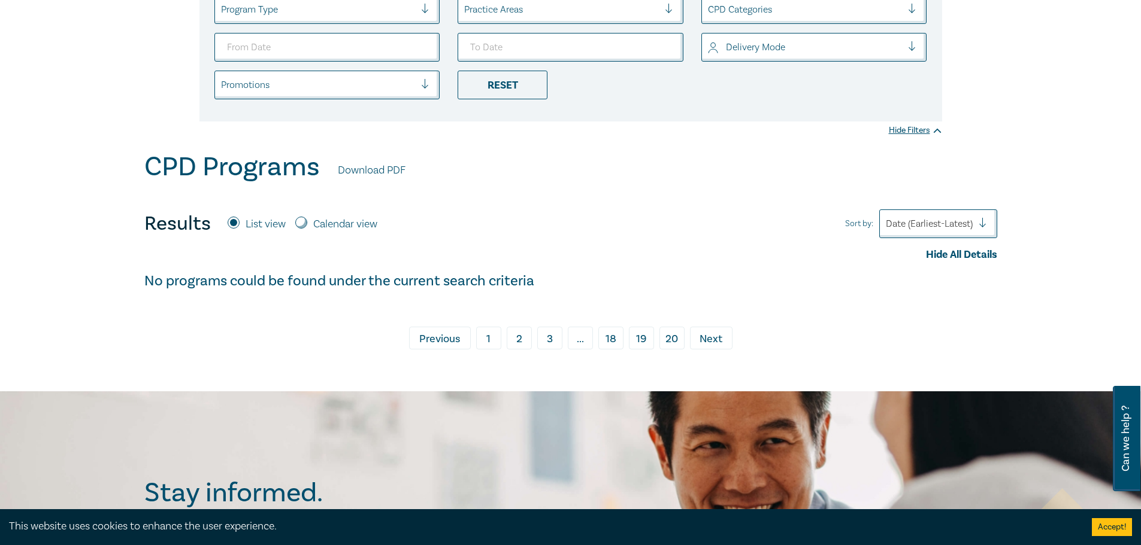
scroll to position [299, 0]
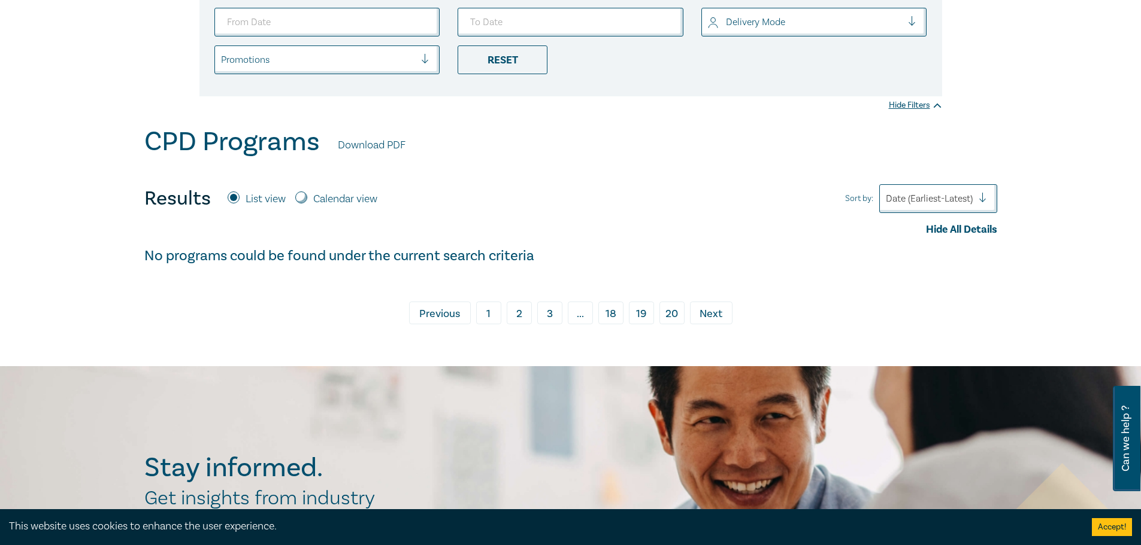
click at [609, 315] on link "18" at bounding box center [610, 313] width 25 height 23
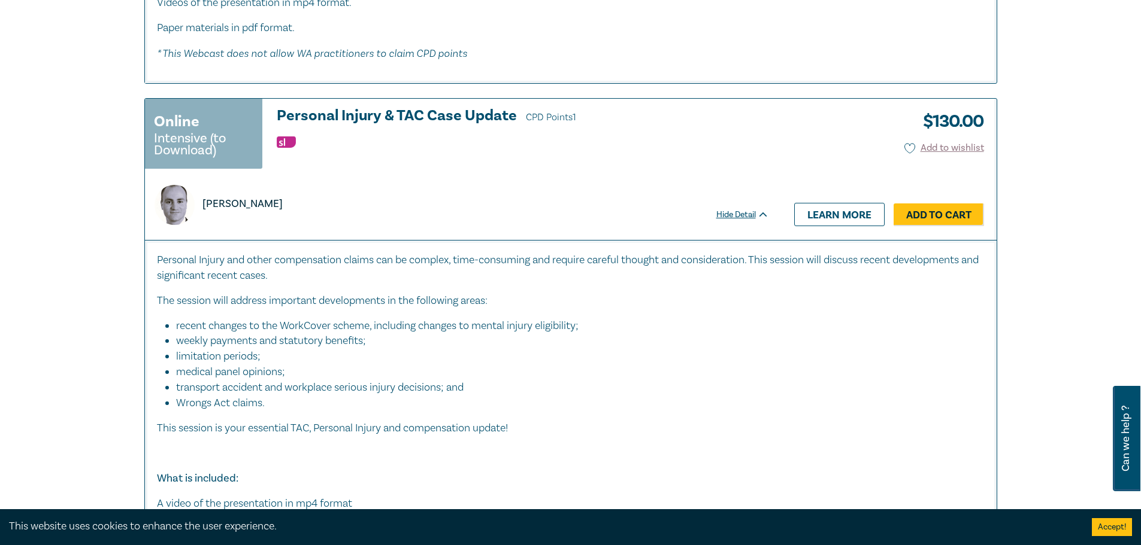
scroll to position [3592, 0]
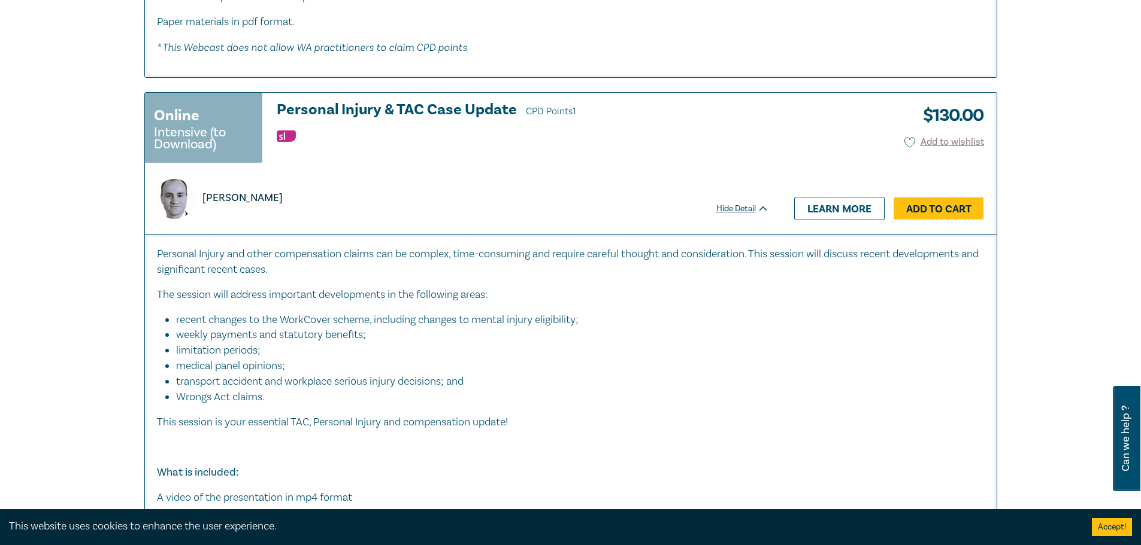
click at [348, 103] on h3 "Personal Injury & TAC Case Update CPD Points 1" at bounding box center [523, 111] width 492 height 18
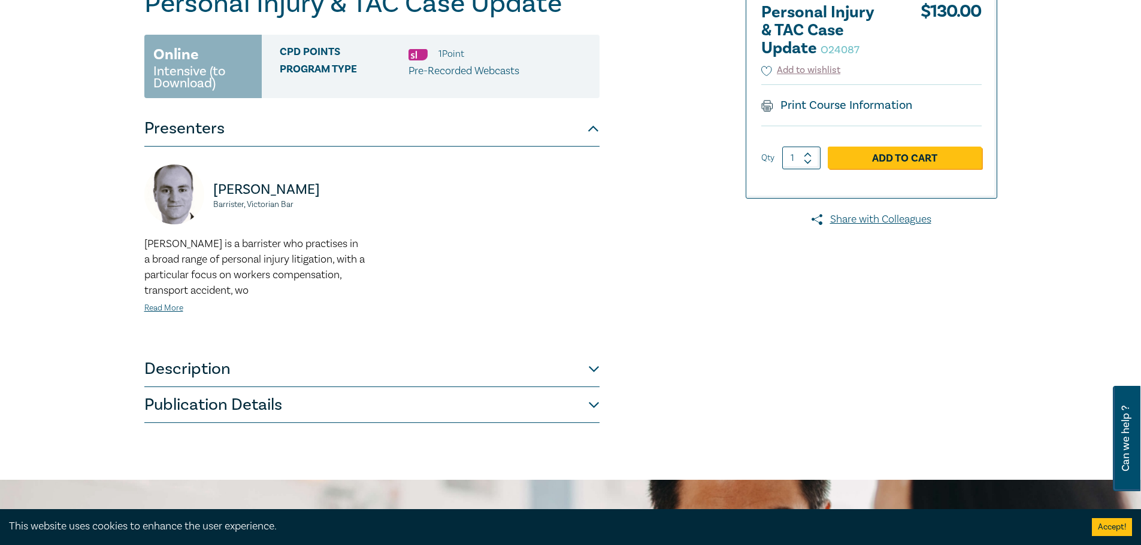
scroll to position [239, 0]
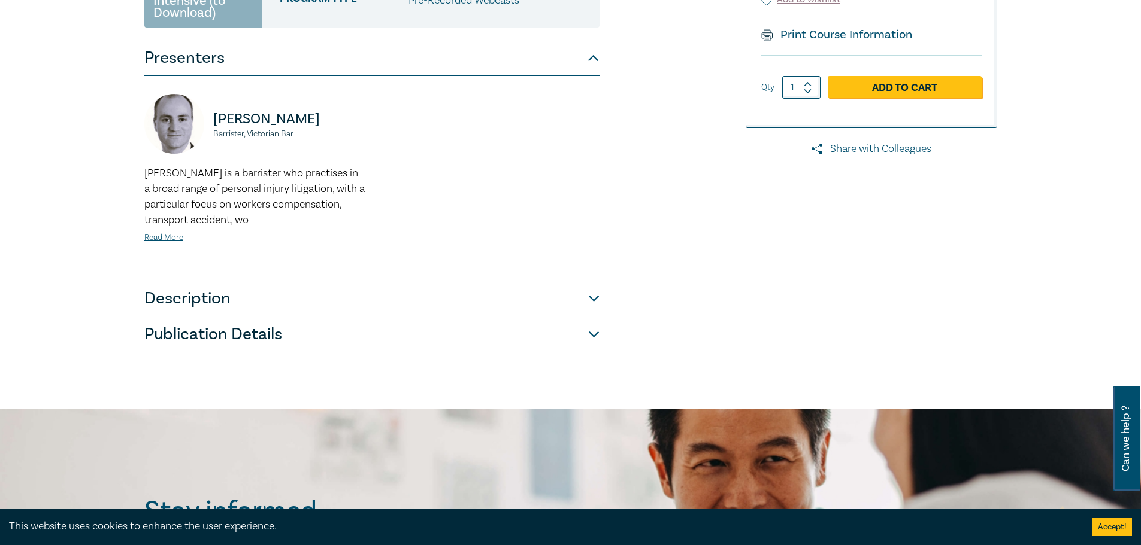
click at [248, 298] on button "Description" at bounding box center [371, 299] width 455 height 36
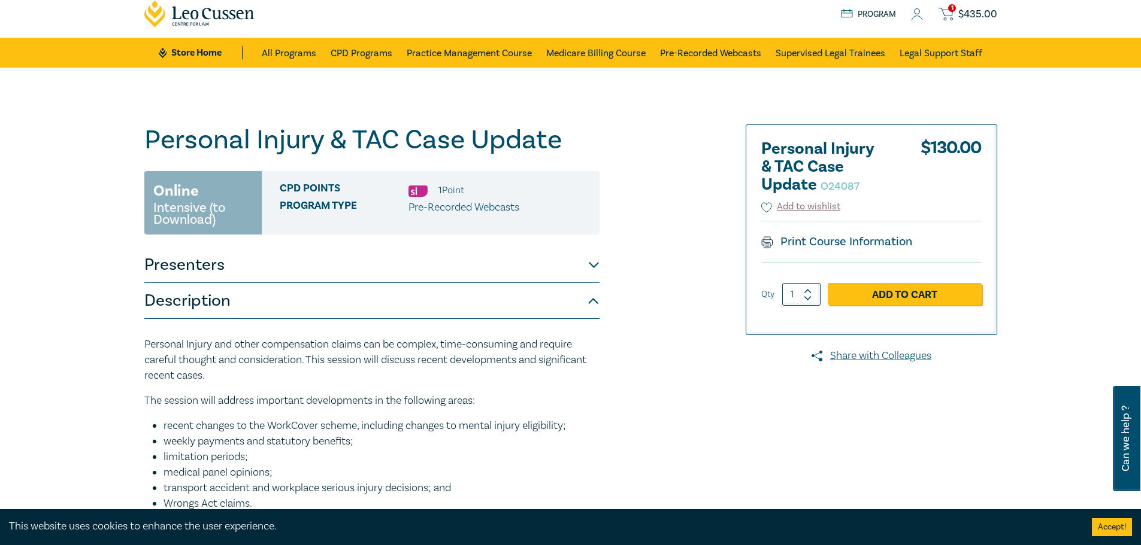
scroll to position [60, 0]
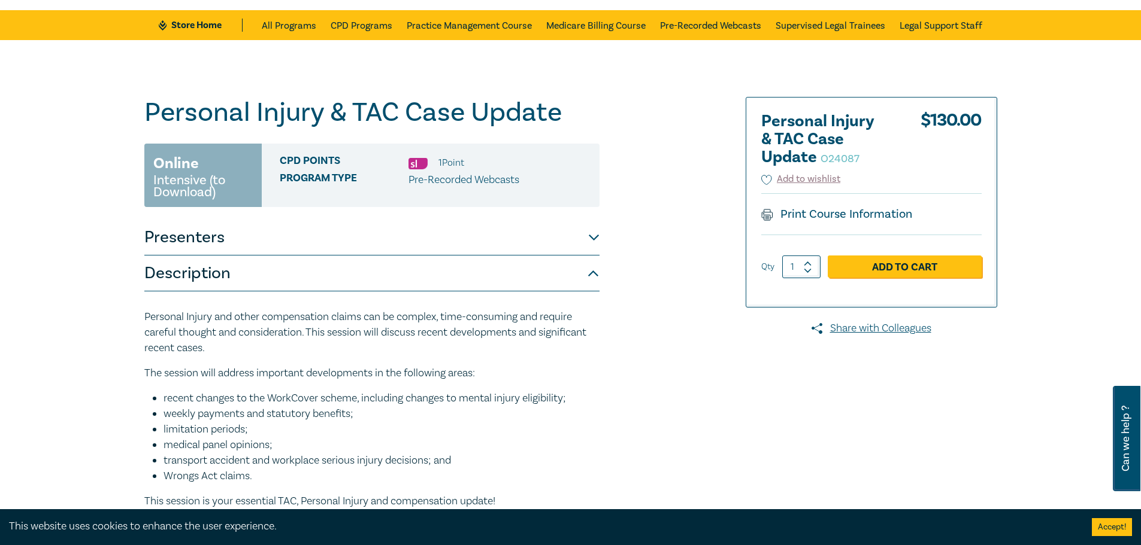
click at [263, 236] on button "Presenters" at bounding box center [371, 238] width 455 height 36
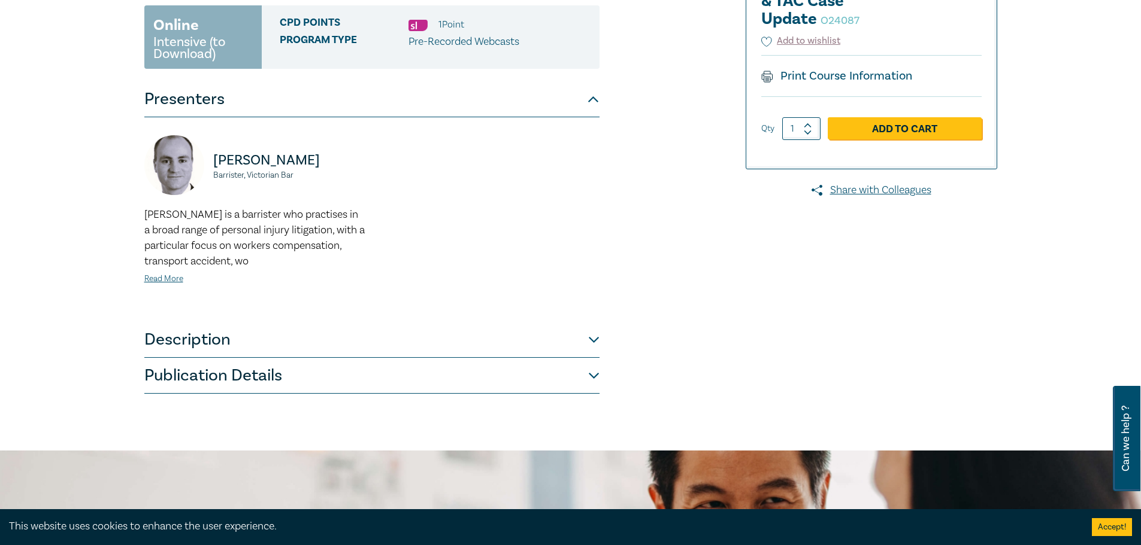
scroll to position [180, 0]
